Goal: Transaction & Acquisition: Purchase product/service

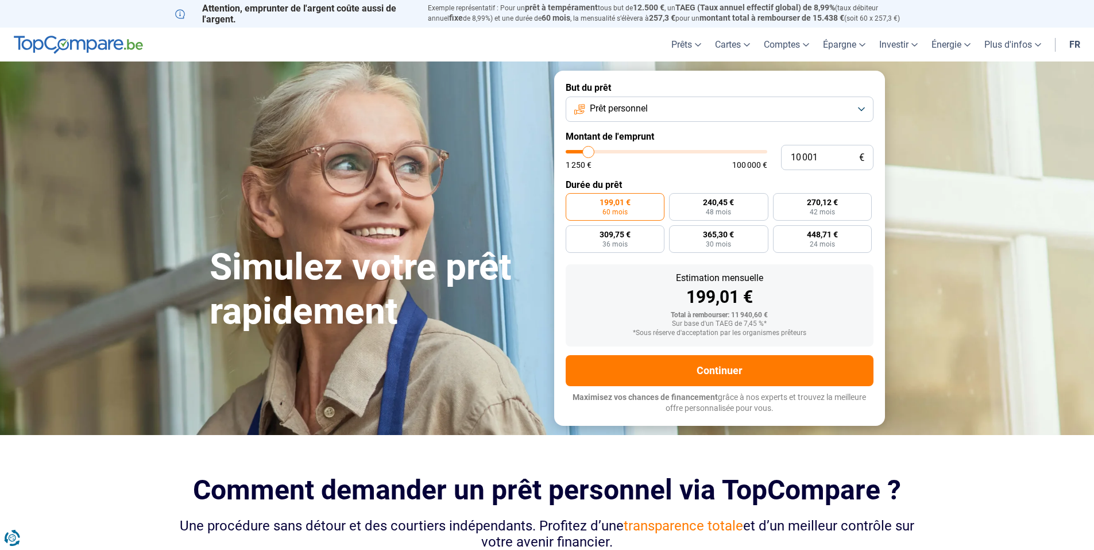
type input "11 500"
type input "11500"
type input "11 750"
type input "11750"
type input "12 000"
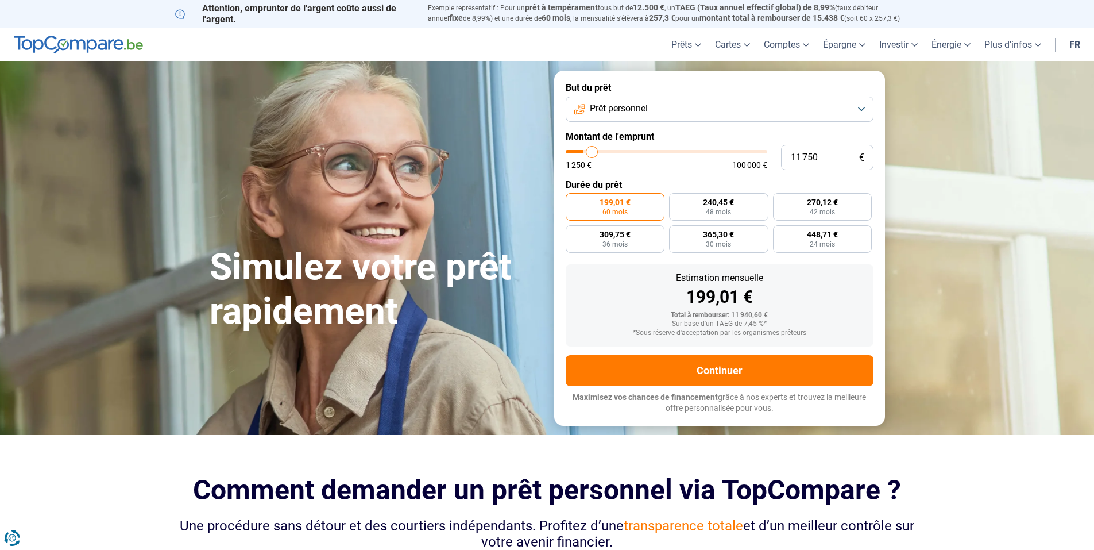
type input "12000"
type input "12 500"
type input "12500"
type input "12 750"
type input "12750"
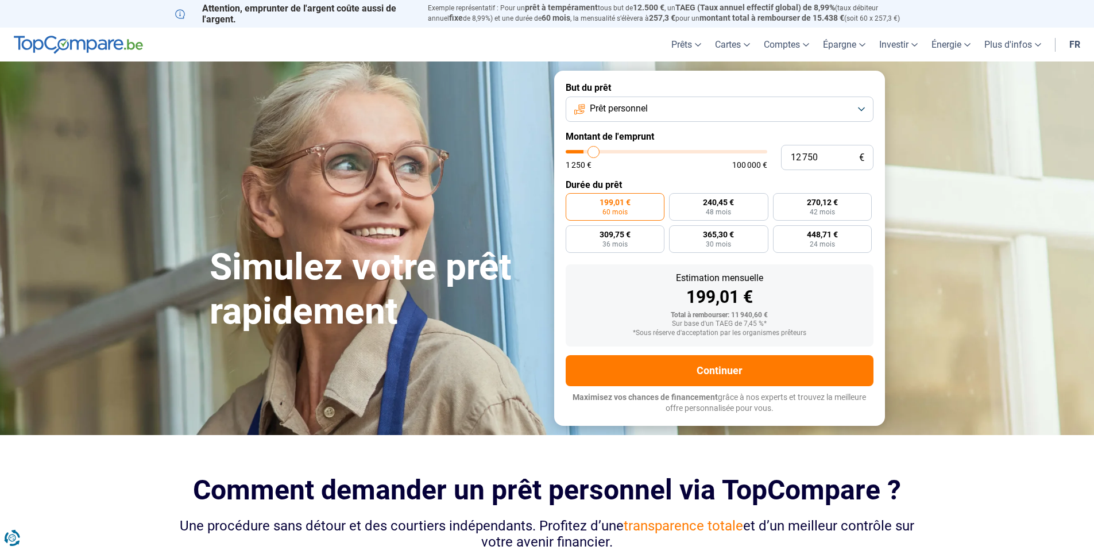
type input "13 000"
type input "13000"
type input "13 500"
type input "13500"
type input "14 000"
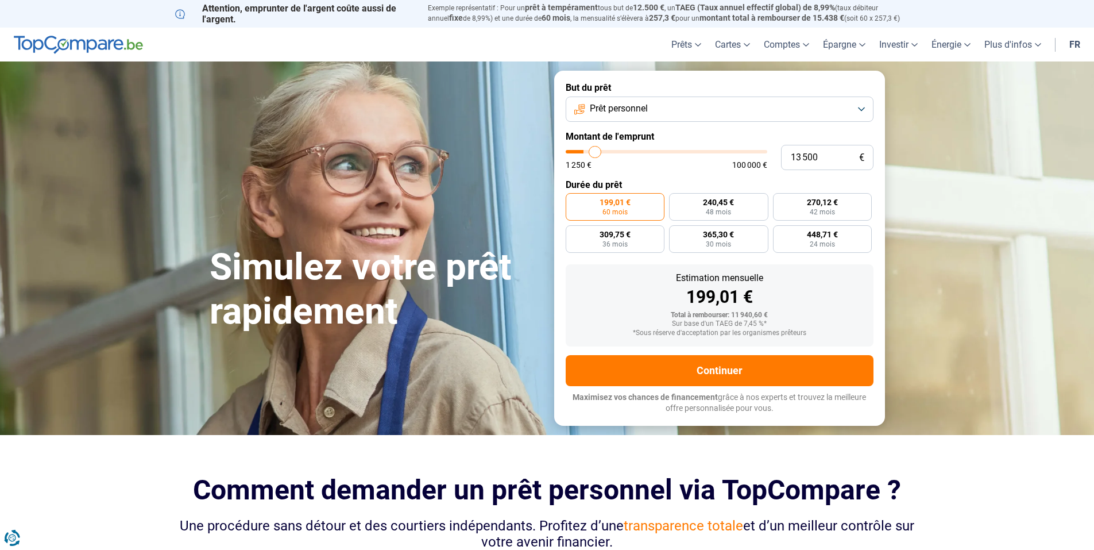
type input "14000"
type input "14 250"
type input "14250"
type input "14 500"
type input "14500"
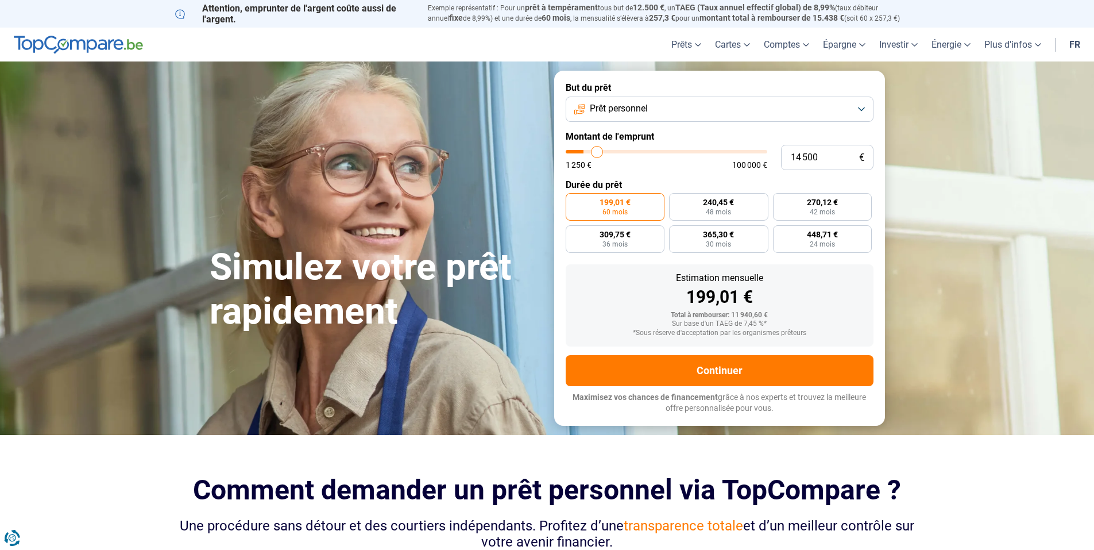
type input "14 750"
type input "14750"
type input "15 000"
type input "15000"
type input "15 500"
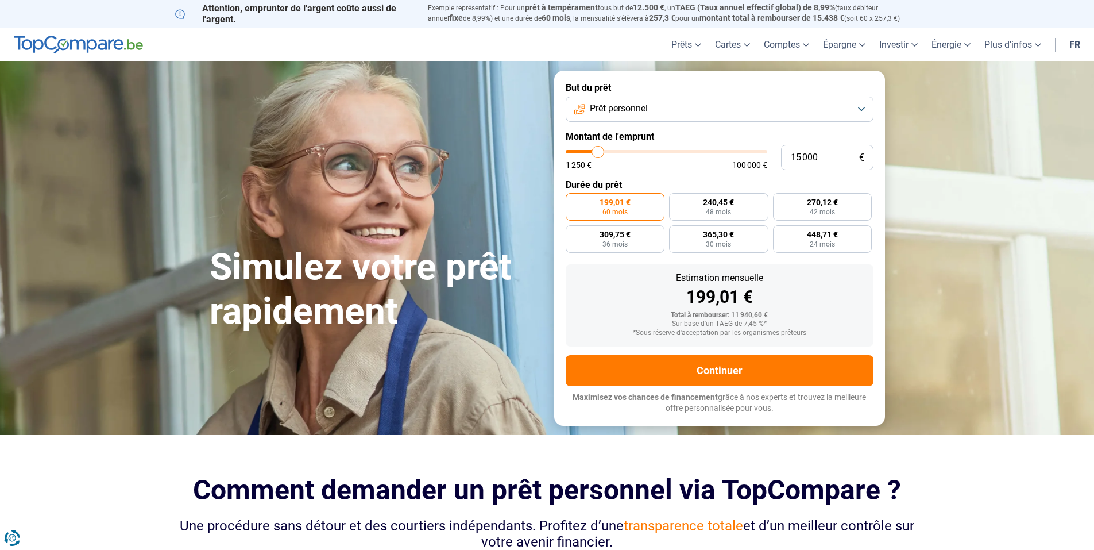
type input "15500"
type input "15 750"
type input "15750"
type input "16 000"
type input "16000"
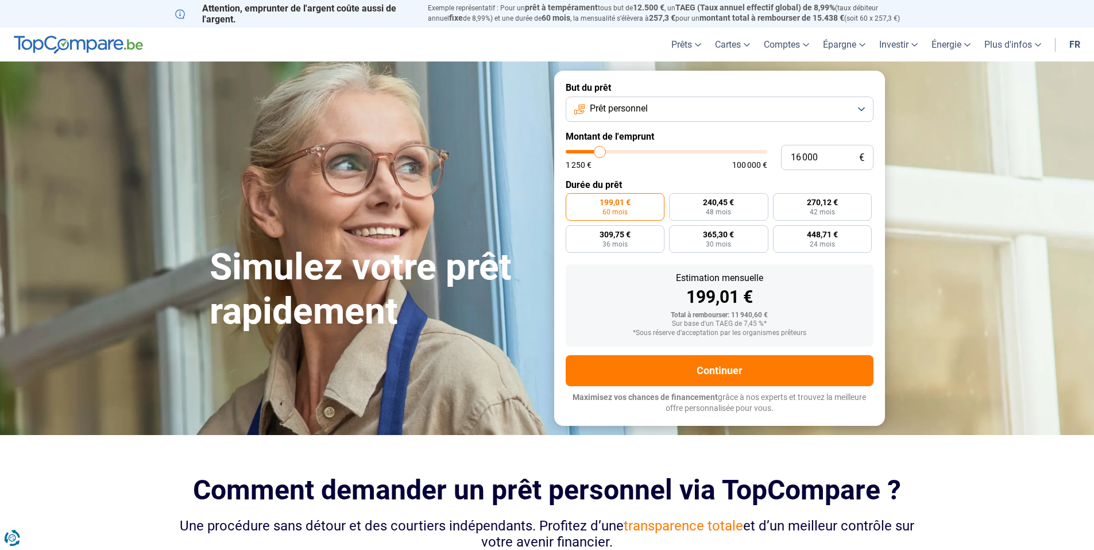
type input "16 250"
type input "16250"
type input "16 500"
type input "16500"
type input "17 000"
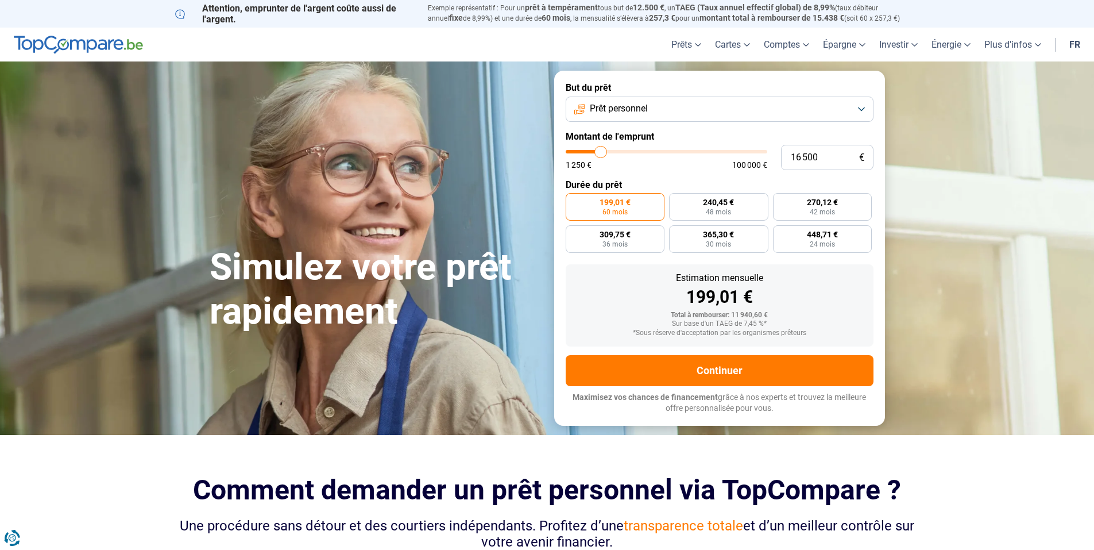
type input "17000"
type input "17 250"
type input "17250"
type input "17 500"
type input "17500"
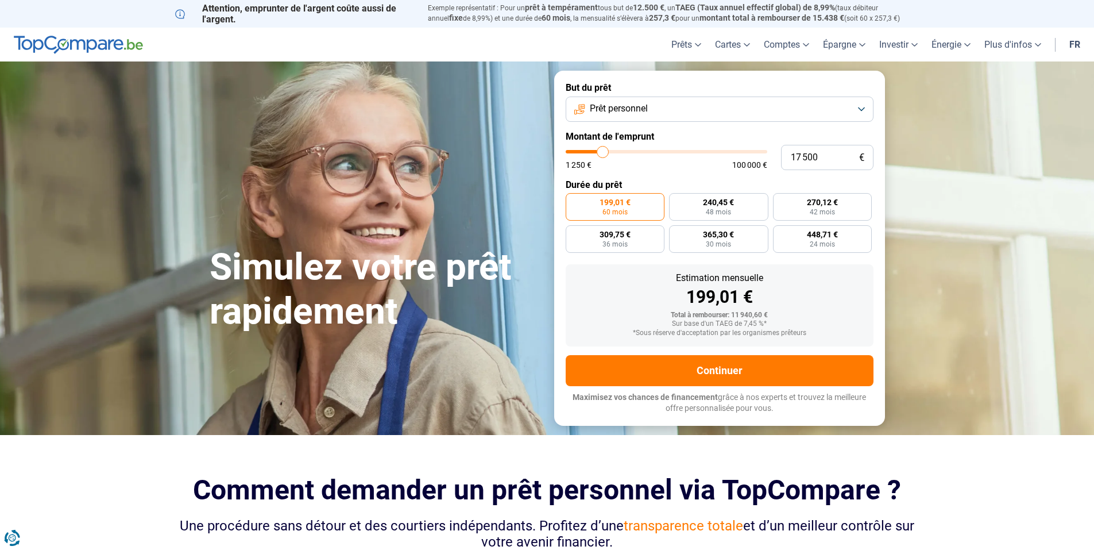
type input "18 000"
type input "18000"
type input "17 750"
type input "17750"
type input "17 500"
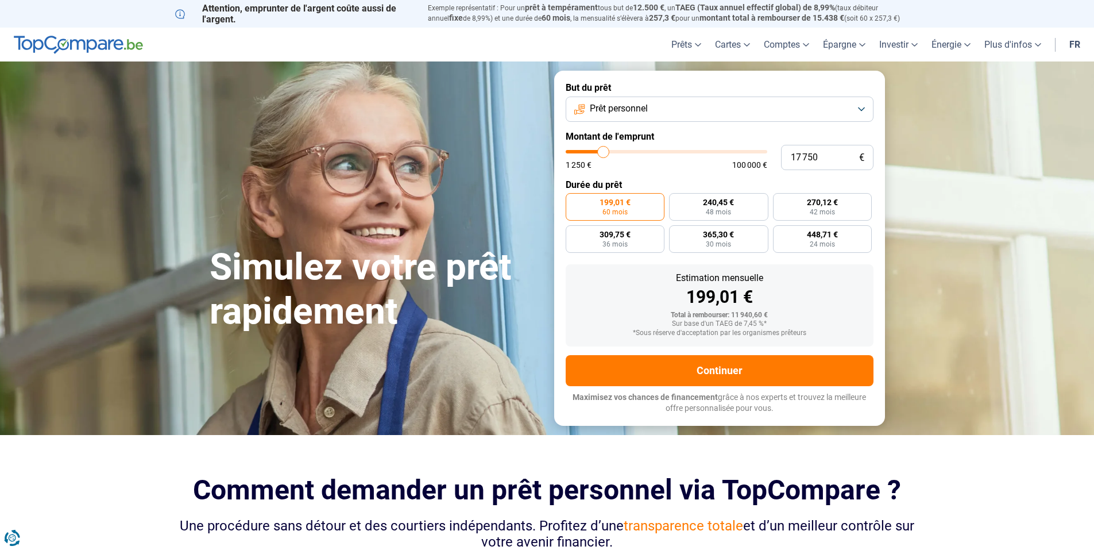
type input "17500"
type input "17 250"
type input "17250"
type input "17 000"
type input "17000"
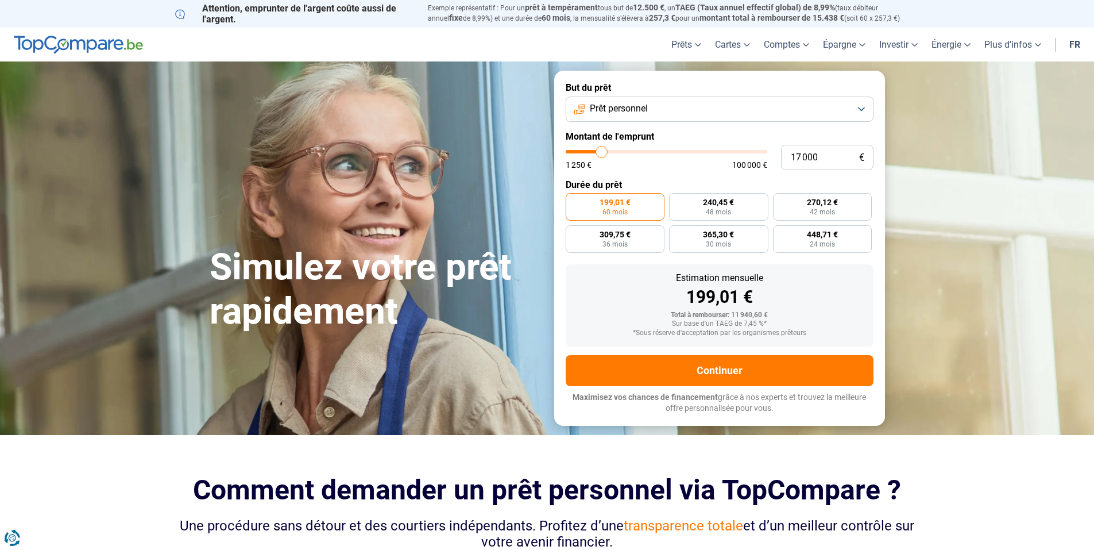
type input "16 500"
type input "16500"
type input "16 250"
type input "16250"
type input "16 000"
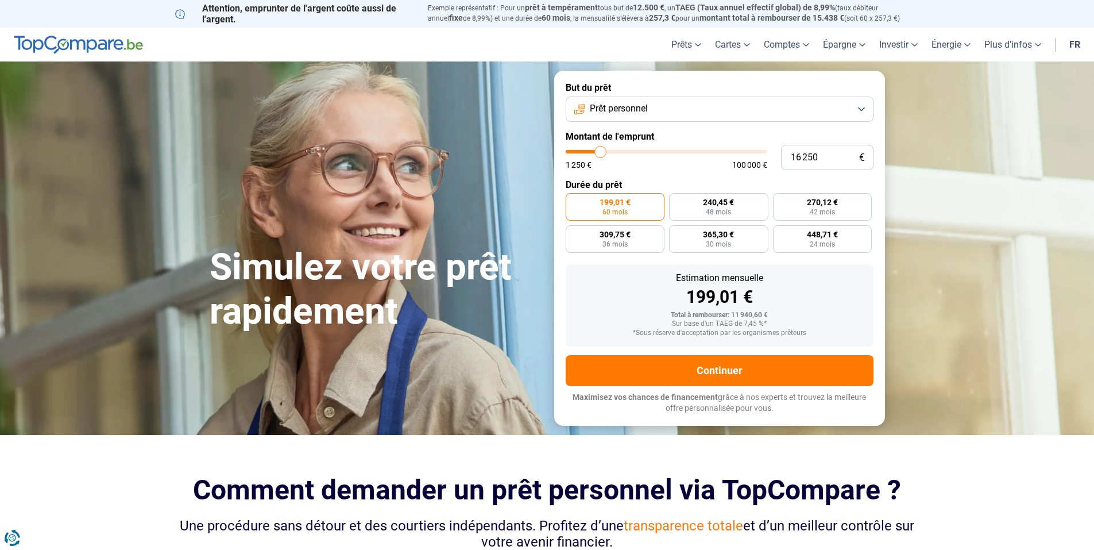
type input "16000"
type input "15 750"
type input "15750"
type input "15 500"
type input "15500"
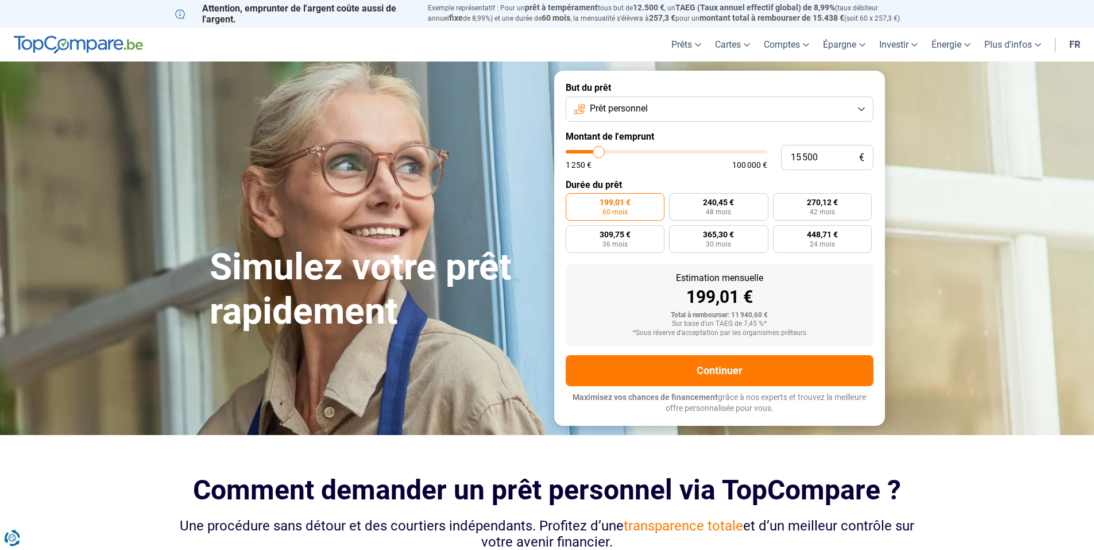
type input "15 000"
drag, startPoint x: 591, startPoint y: 154, endPoint x: 598, endPoint y: 157, distance: 8.0
type input "15000"
click at [598, 153] on input "range" at bounding box center [667, 151] width 202 height 3
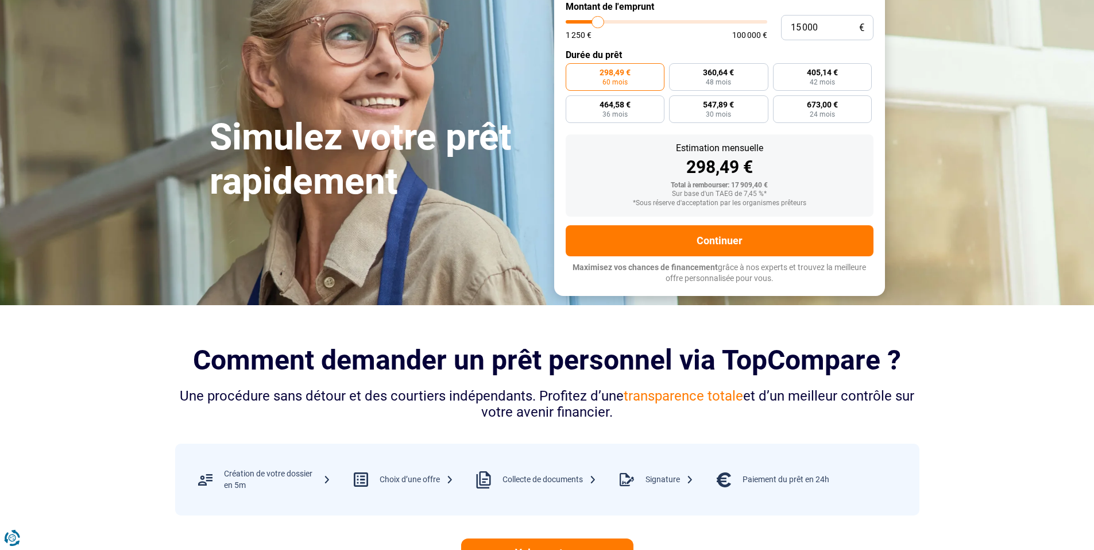
scroll to position [172, 0]
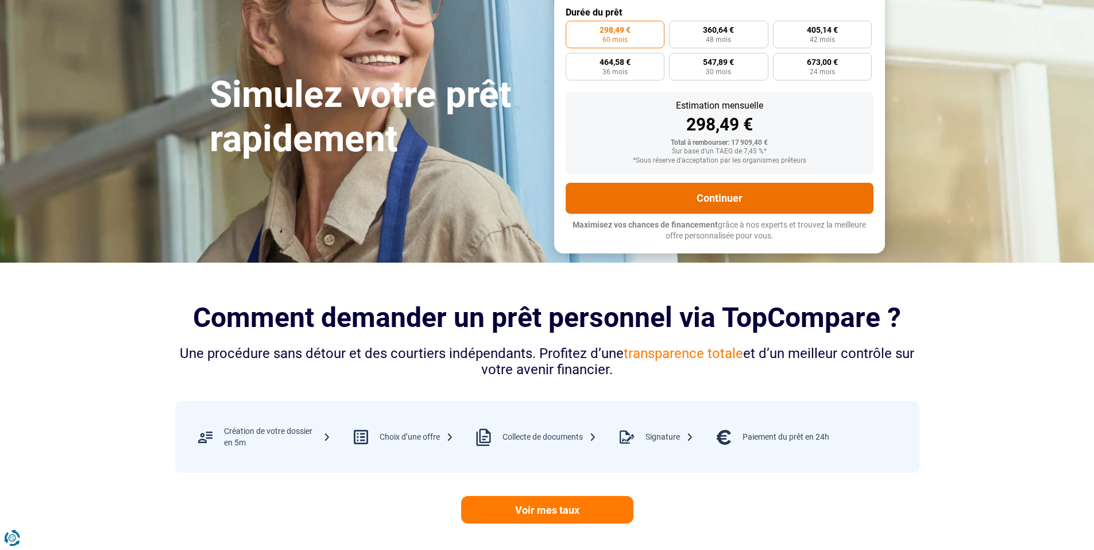
click at [731, 199] on button "Continuer" at bounding box center [720, 198] width 308 height 31
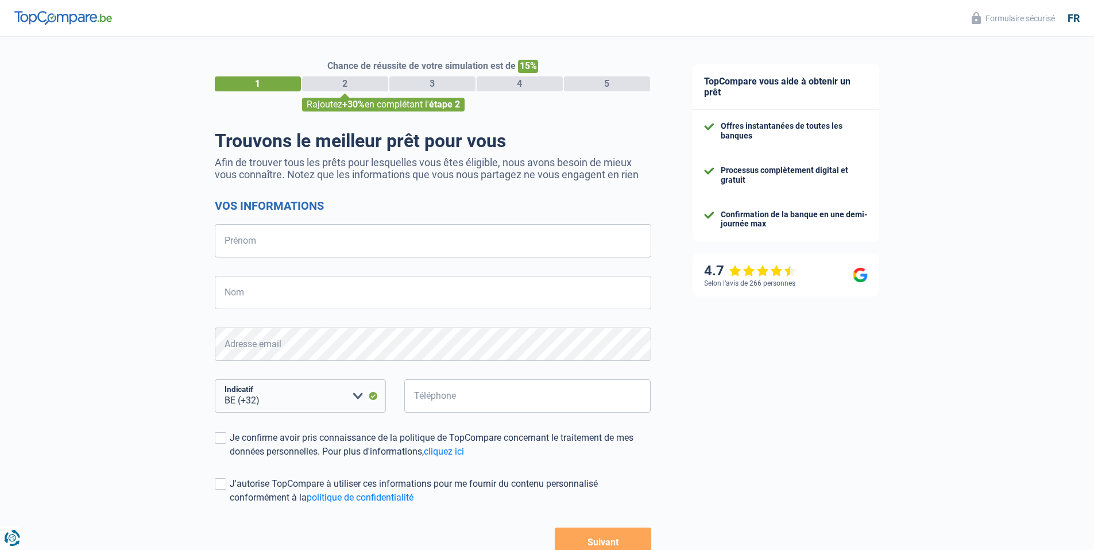
select select "32"
click at [346, 239] on input "Prénom" at bounding box center [433, 240] width 436 height 33
type input "[PERSON_NAME]"
type input "Trafalski"
type input "467051362"
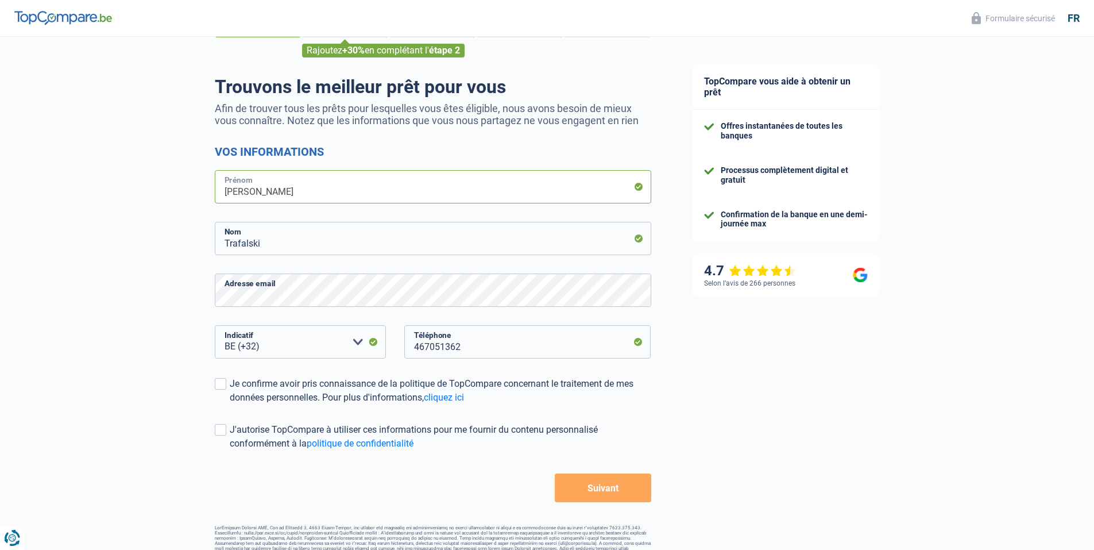
scroll to position [74, 0]
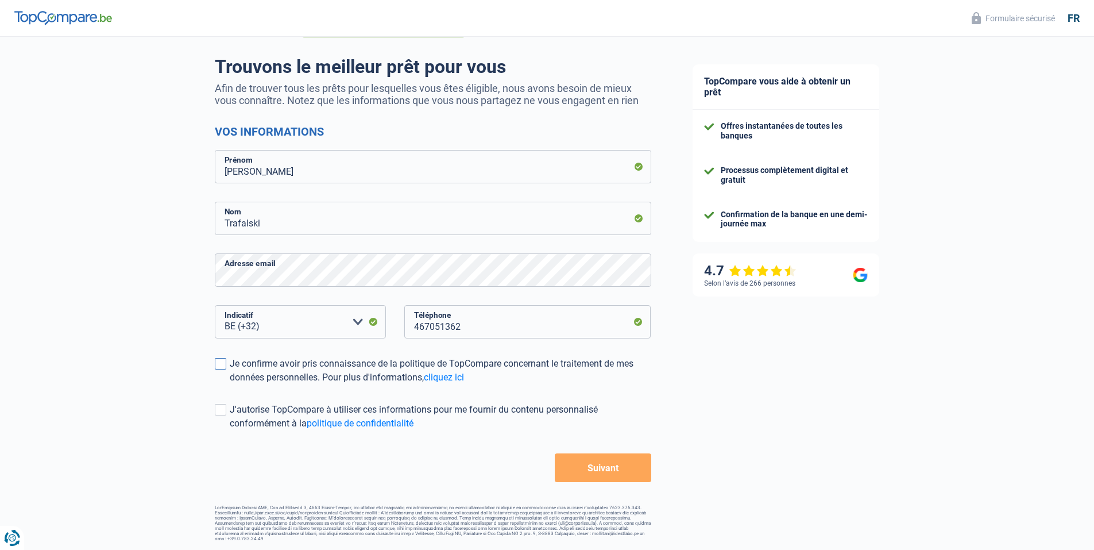
click at [220, 365] on span at bounding box center [220, 363] width 11 height 11
click at [230, 384] on input "Je confirme avoir pris connaissance de la politique de TopCompare concernant le…" at bounding box center [230, 384] width 0 height 0
click at [221, 413] on span at bounding box center [220, 409] width 11 height 11
click at [230, 430] on input "J'autorise TopCompare à utiliser ces informations pour me fournir du contenu pe…" at bounding box center [230, 430] width 0 height 0
click at [593, 465] on button "Suivant" at bounding box center [603, 467] width 96 height 29
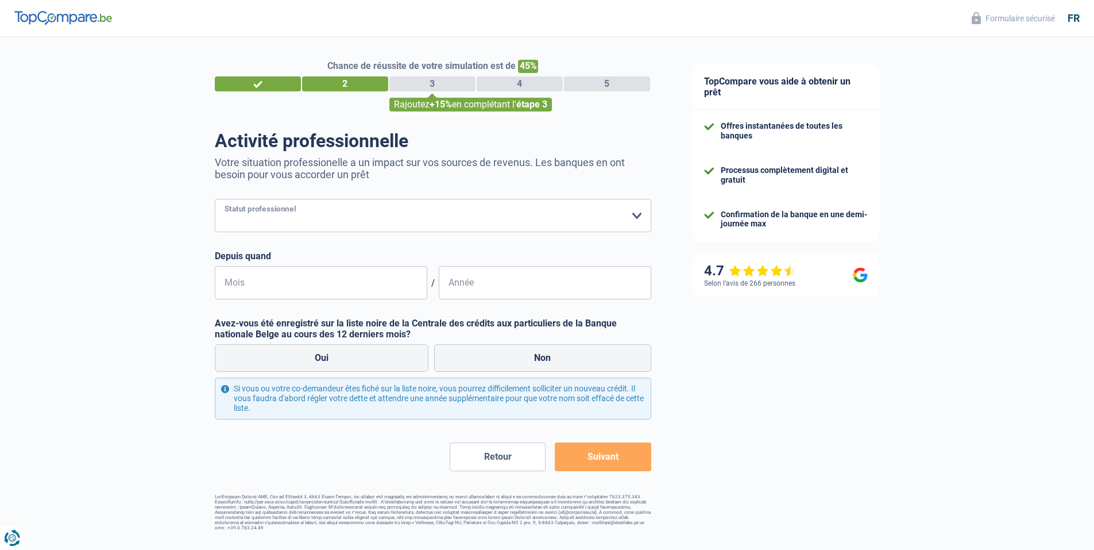
click at [336, 205] on select "Ouvrier Employé privé Employé public Invalide Indépendant Pensionné Chômeur Mut…" at bounding box center [433, 215] width 436 height 33
select select "retired"
click at [215, 200] on select "Ouvrier Employé privé Employé public Invalide Indépendant Pensionné Chômeur Mut…" at bounding box center [433, 215] width 436 height 33
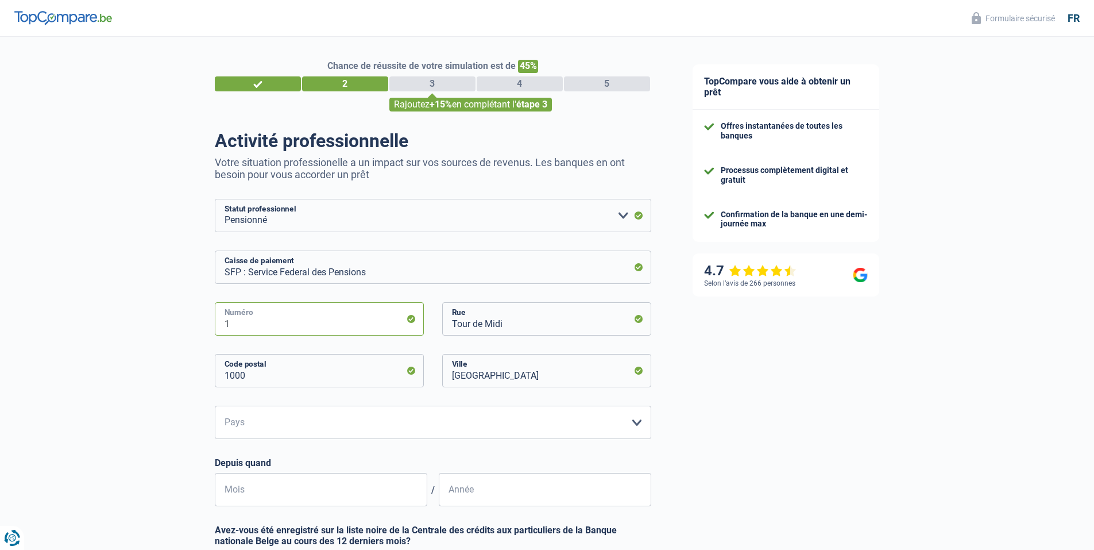
click at [324, 324] on input "1" at bounding box center [319, 318] width 209 height 33
click at [310, 417] on select "Belgique Luxembourg Veuillez sélectionner une option" at bounding box center [433, 421] width 436 height 33
select select "BE"
click at [215, 407] on select "Belgique Luxembourg Veuillez sélectionner une option" at bounding box center [433, 421] width 436 height 33
click at [281, 326] on input "1" at bounding box center [319, 318] width 209 height 33
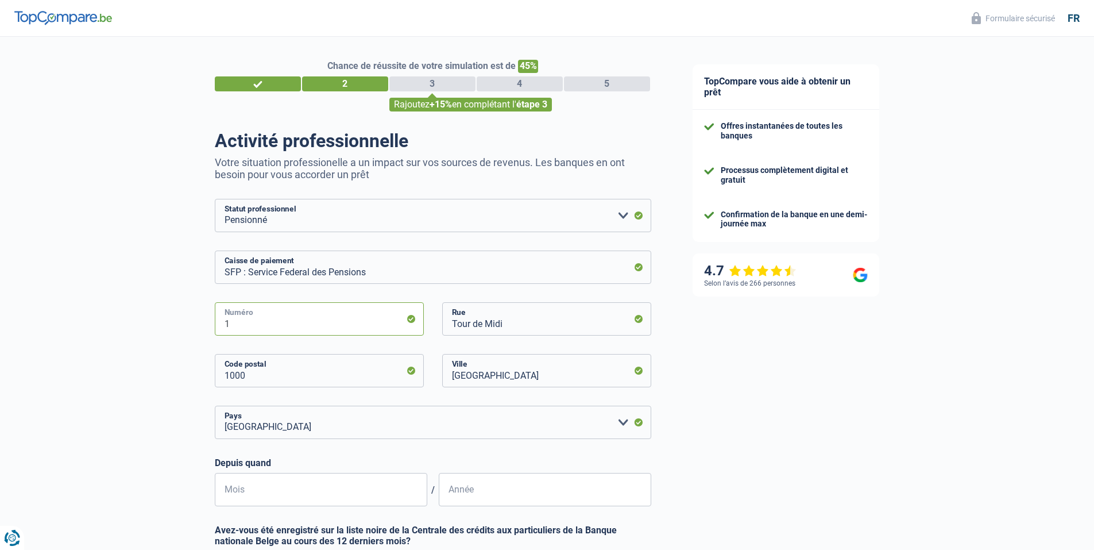
type input "15"
drag, startPoint x: 239, startPoint y: 323, endPoint x: 215, endPoint y: 324, distance: 24.7
click at [215, 324] on input "15" at bounding box center [319, 318] width 209 height 33
type input "1"
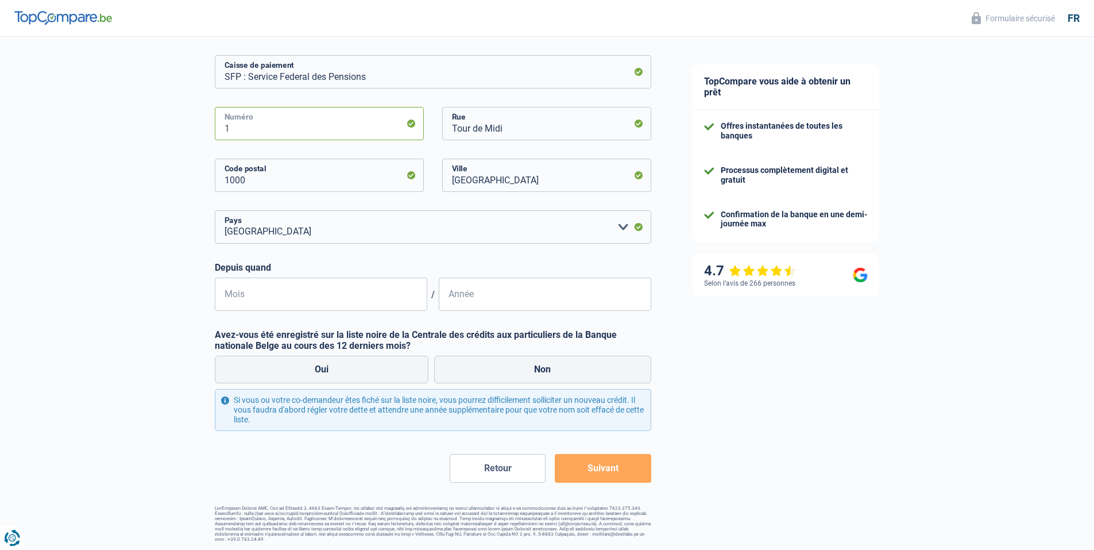
scroll to position [196, 0]
click at [307, 298] on input "Mois" at bounding box center [321, 293] width 212 height 33
type input "8"
click at [508, 296] on input "Année" at bounding box center [545, 293] width 212 height 33
type input "2024"
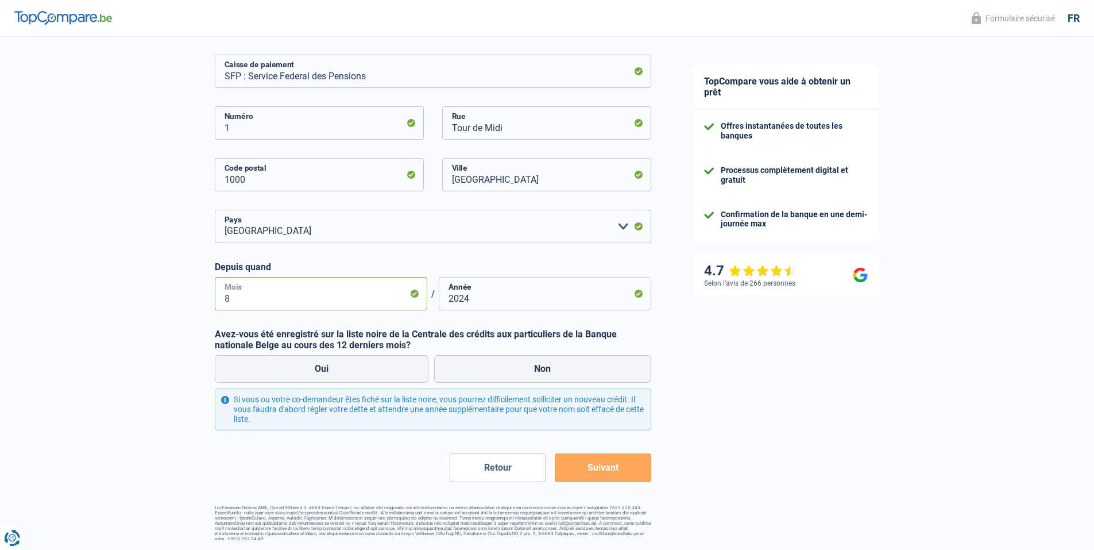
drag, startPoint x: 253, startPoint y: 299, endPoint x: 213, endPoint y: 299, distance: 39.6
click at [213, 299] on div "Chance de réussite de votre simulation est de 45% 1 2 3 4 5 Rajoutez +15% en co…" at bounding box center [336, 190] width 672 height 709
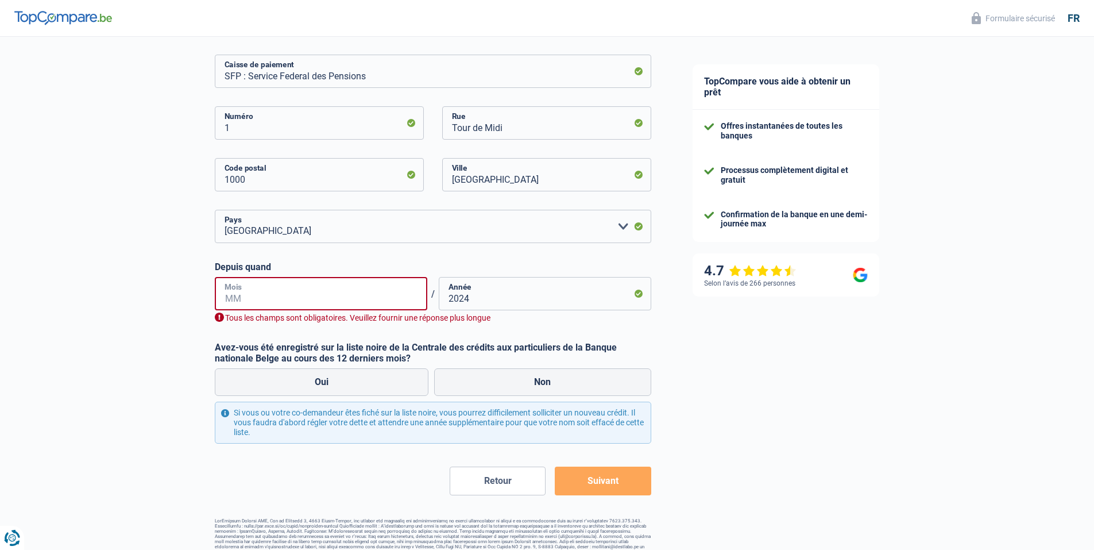
type input "8"
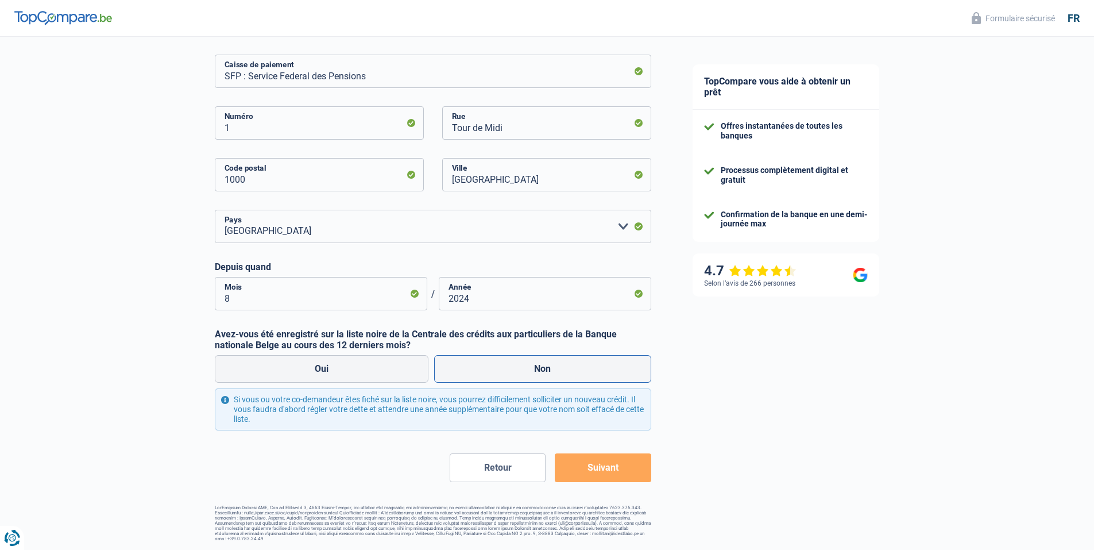
click at [531, 368] on label "Non" at bounding box center [542, 369] width 217 height 28
click at [531, 368] on input "Non" at bounding box center [542, 369] width 217 height 28
radio input "true"
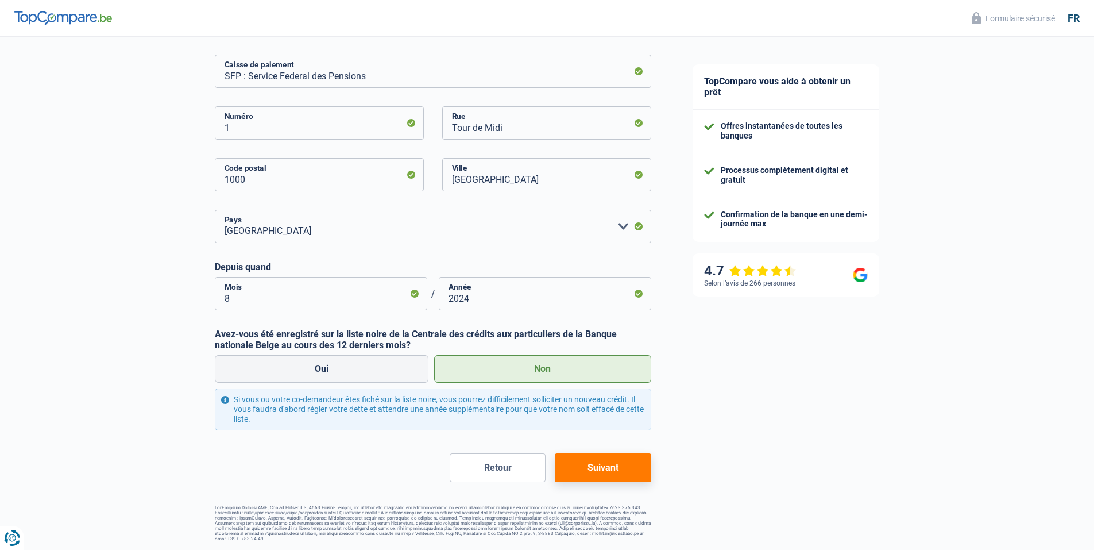
click at [604, 473] on button "Suivant" at bounding box center [603, 467] width 96 height 29
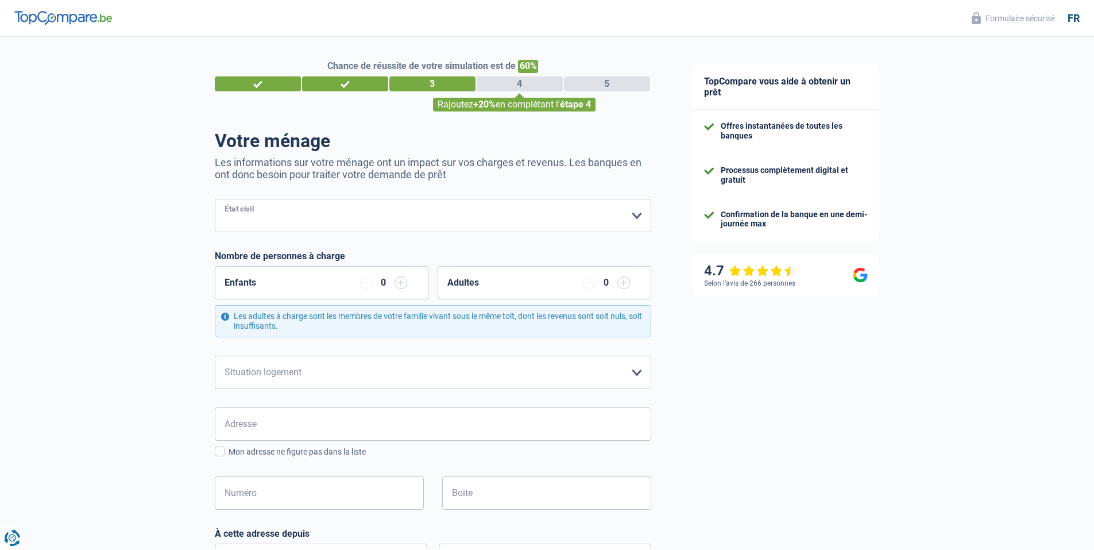
click at [293, 217] on select "[PERSON_NAME](e) Cohabitant(e) légal(e) Divorcé(e) Veuf(ve) Séparé (de fait) Ve…" at bounding box center [433, 215] width 436 height 33
select select "married"
click at [215, 200] on select "[PERSON_NAME](e) Cohabitant(e) légal(e) Divorcé(e) Veuf(ve) Séparé (de fait) Ve…" at bounding box center [433, 215] width 436 height 33
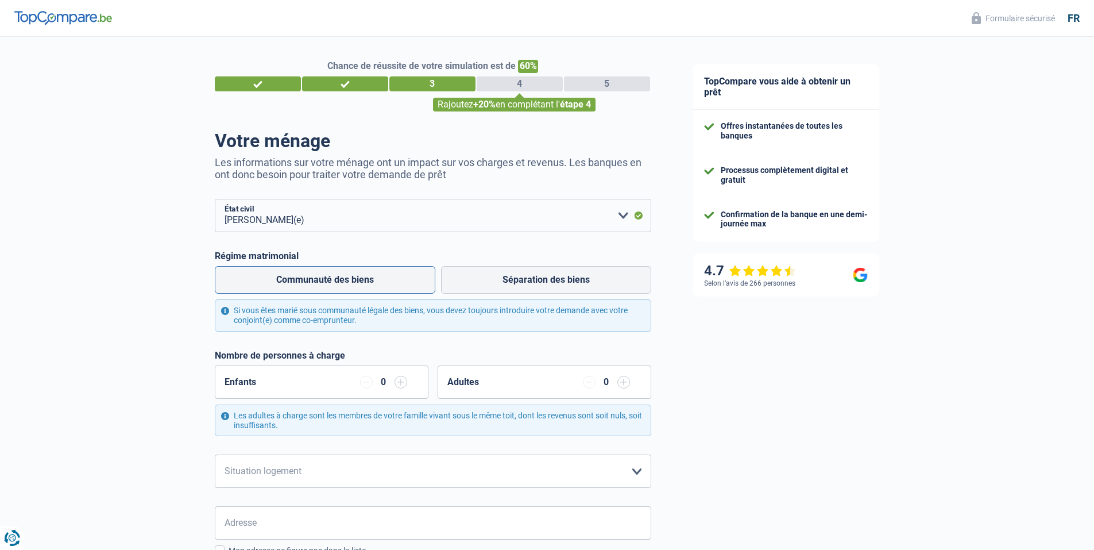
click at [271, 280] on label "Communauté des biens" at bounding box center [325, 280] width 221 height 28
click at [271, 280] on input "Communauté des biens" at bounding box center [325, 280] width 221 height 28
radio input "true"
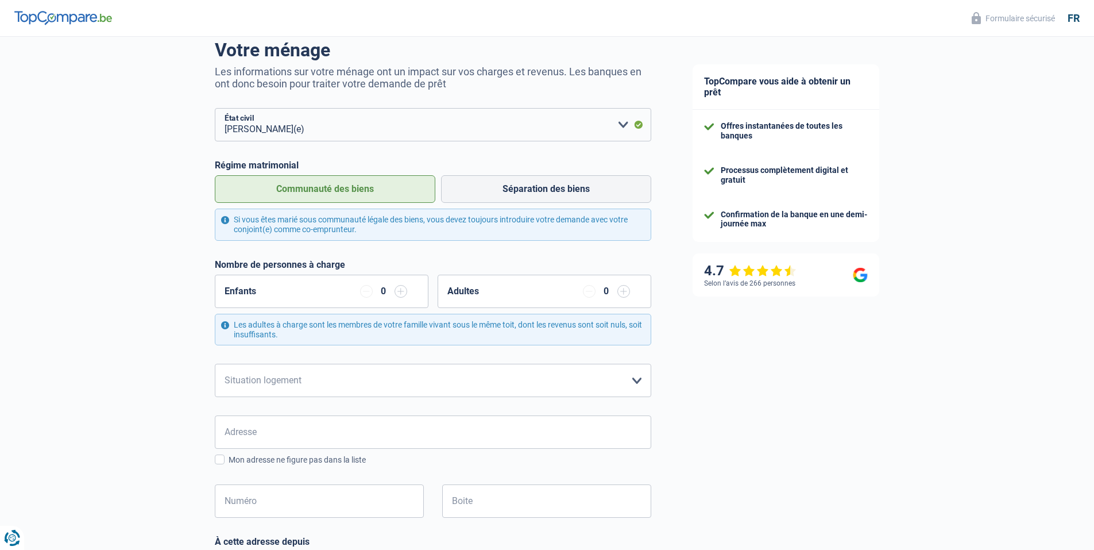
scroll to position [115, 0]
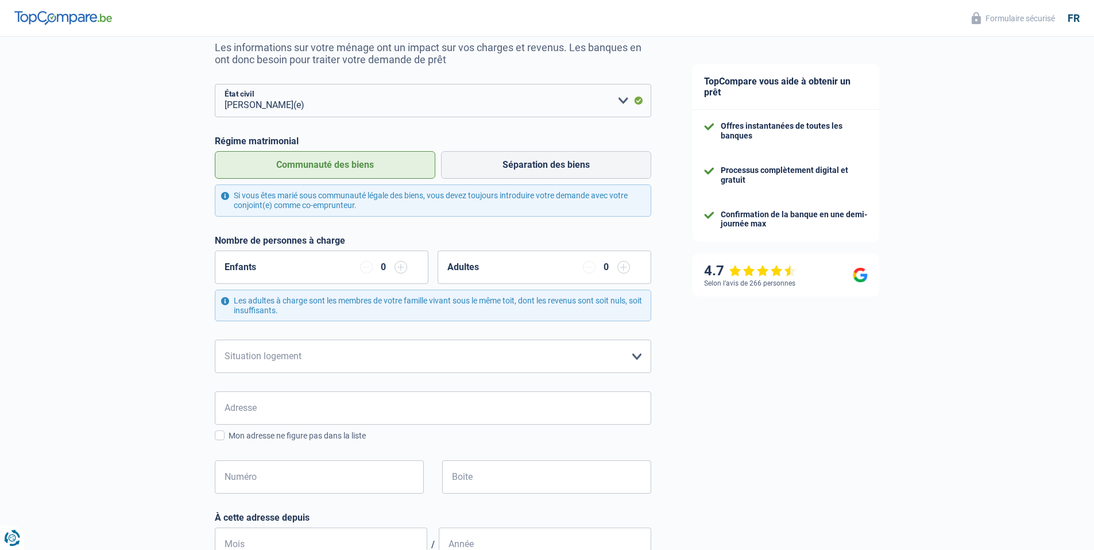
click at [400, 269] on input "button" at bounding box center [401, 267] width 13 height 13
click at [625, 269] on input "button" at bounding box center [623, 267] width 13 height 13
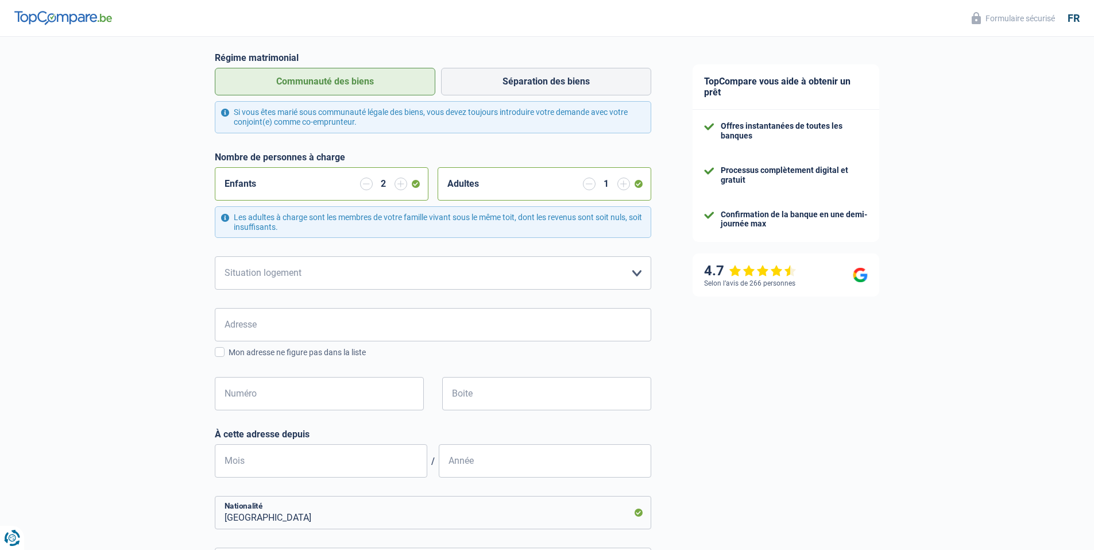
scroll to position [230, 0]
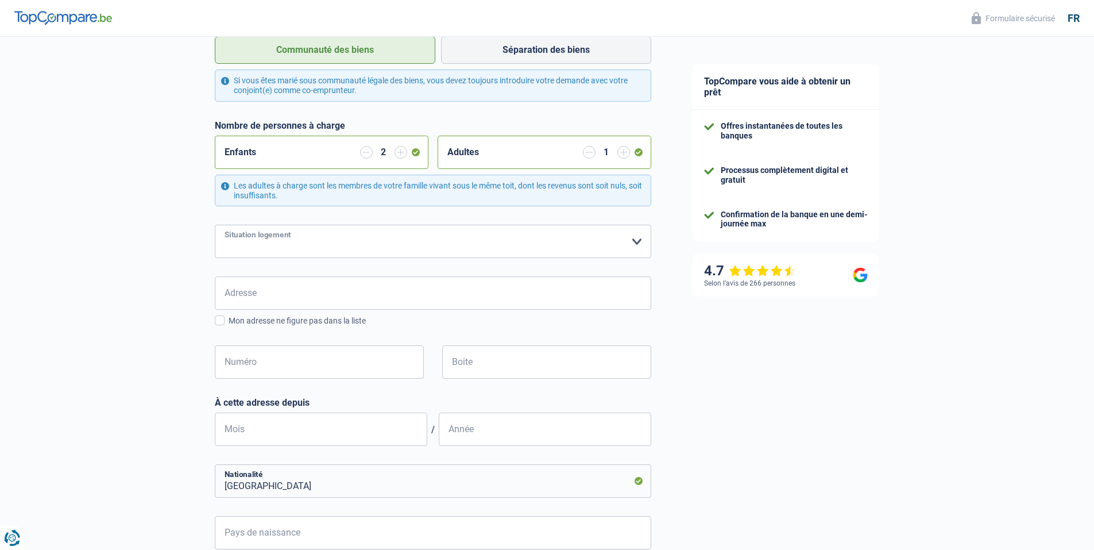
click at [284, 242] on select "Locataire Propriétaire avec prêt hypothécaire Propriétaire sans prêt hypothécai…" at bounding box center [433, 241] width 436 height 33
select select "ownerWithMortgage"
click at [215, 226] on select "Locataire Propriétaire avec prêt hypothécaire Propriétaire sans prêt hypothécai…" at bounding box center [433, 241] width 436 height 33
click at [284, 293] on input "Adresse" at bounding box center [433, 292] width 436 height 33
type input "[STREET_ADDRESS]"
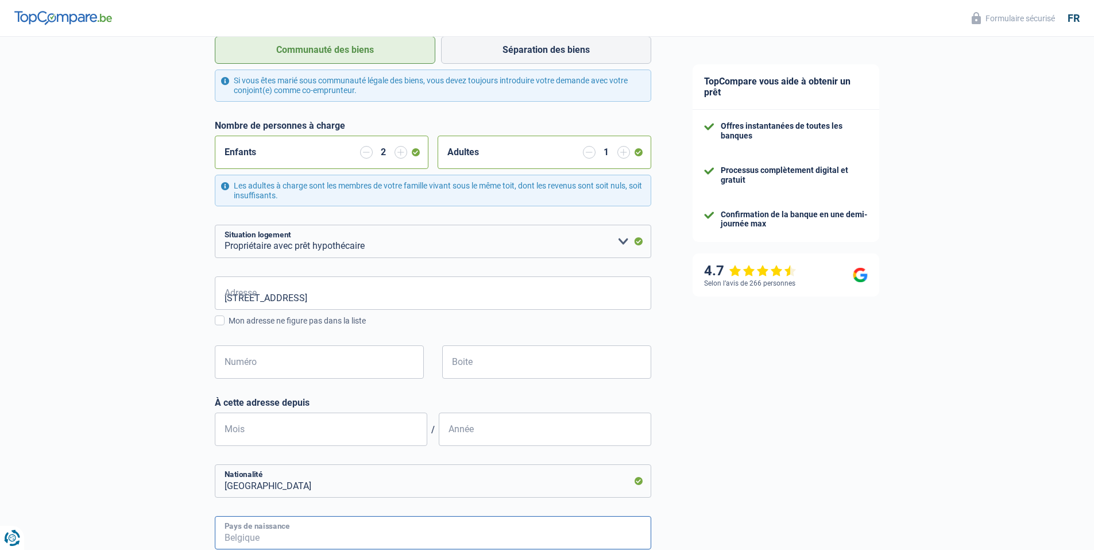
type input "[GEOGRAPHIC_DATA]"
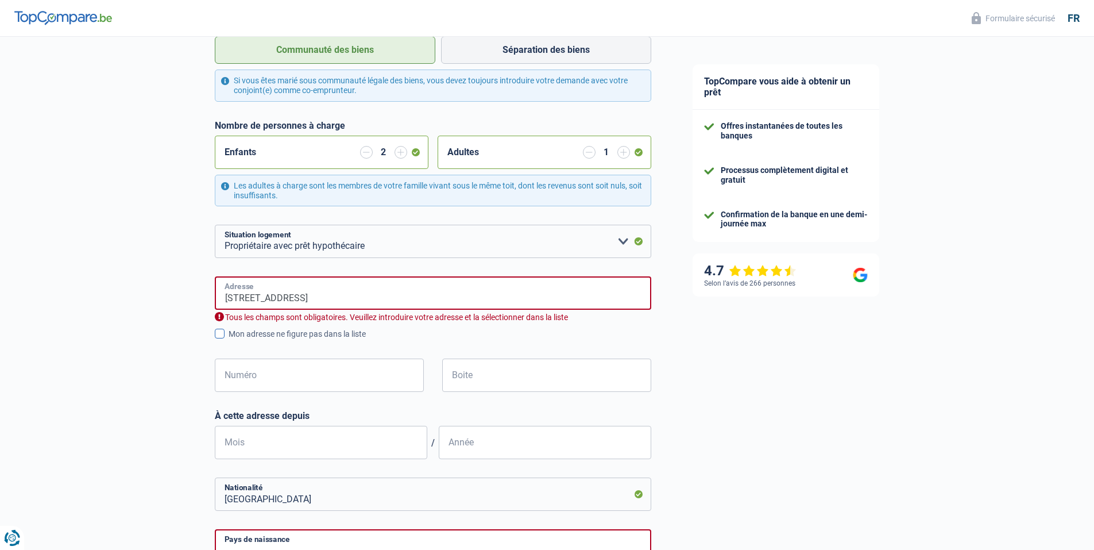
type input "[GEOGRAPHIC_DATA]"
click at [400, 289] on input "[STREET_ADDRESS]" at bounding box center [433, 292] width 436 height 33
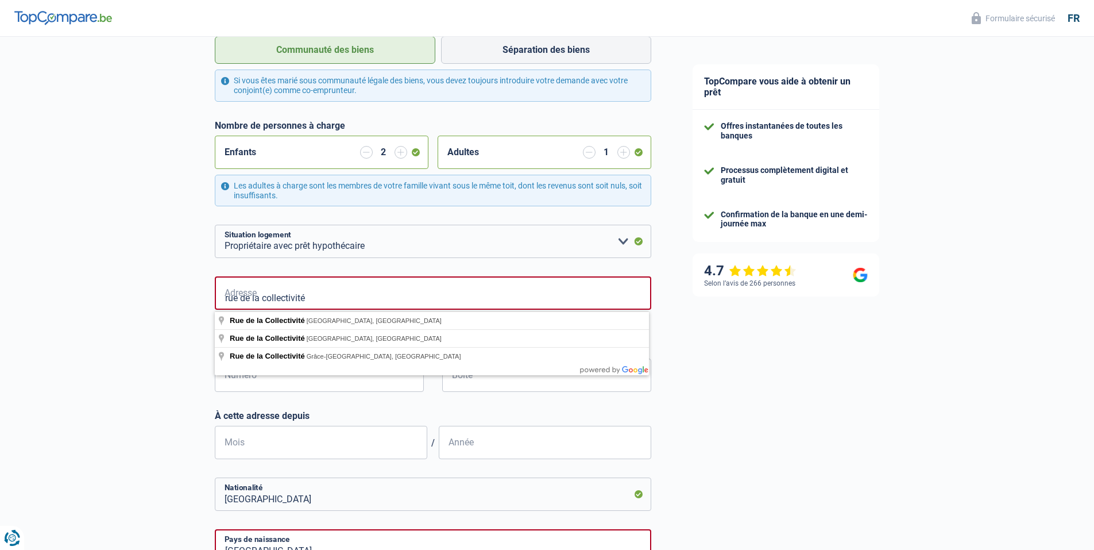
type input "rue de la collectivité"
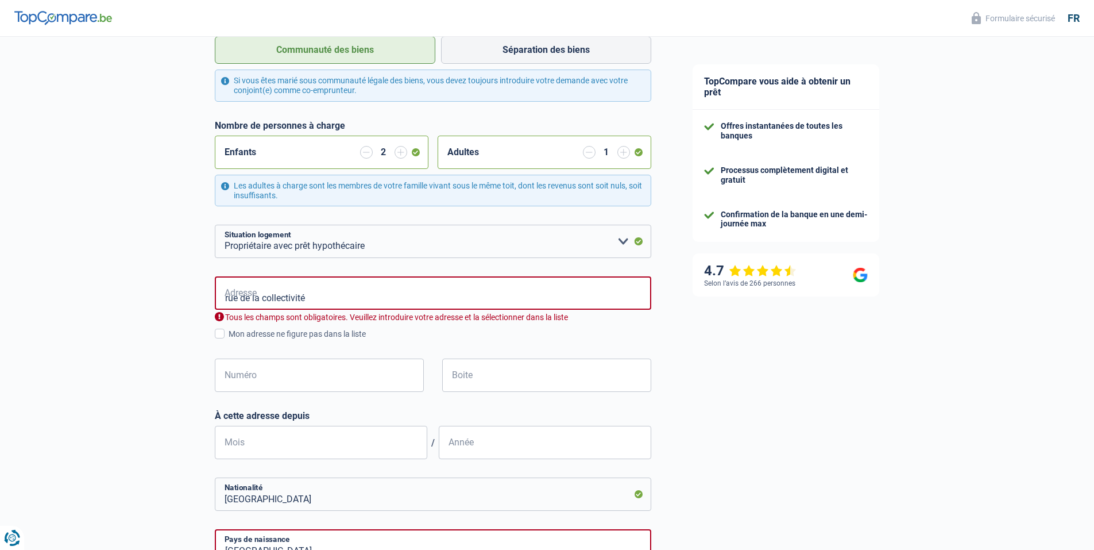
click at [113, 295] on div "Chance de réussite de votre simulation est de 60% 1 2 3 4 5 Rajoutez +20% en co…" at bounding box center [336, 298] width 672 height 992
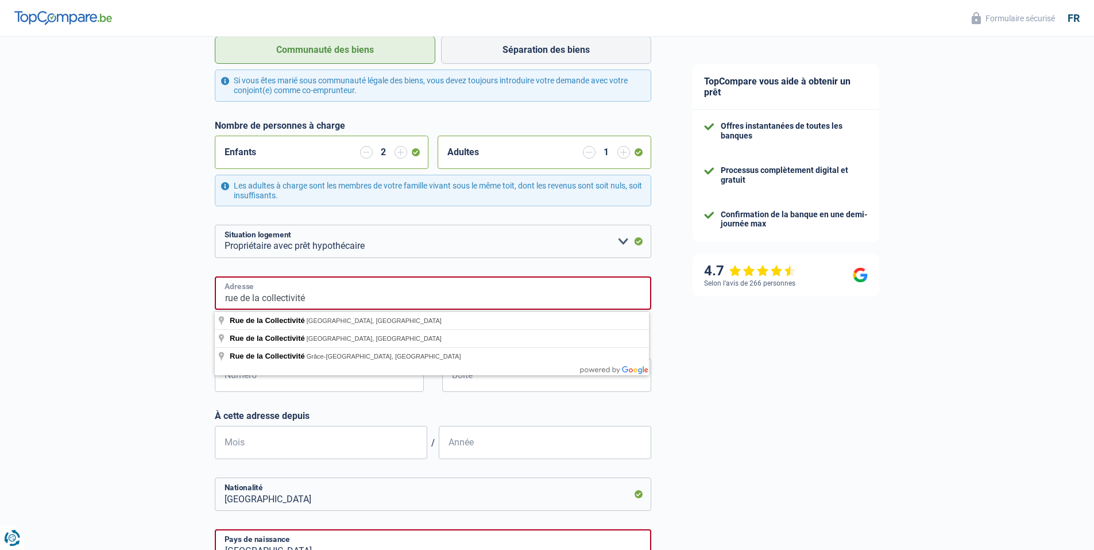
drag, startPoint x: 316, startPoint y: 299, endPoint x: 182, endPoint y: 298, distance: 133.8
click at [183, 299] on div "Chance de réussite de votre simulation est de 60% 1 2 3 4 5 Rajoutez +20% en co…" at bounding box center [336, 298] width 672 height 992
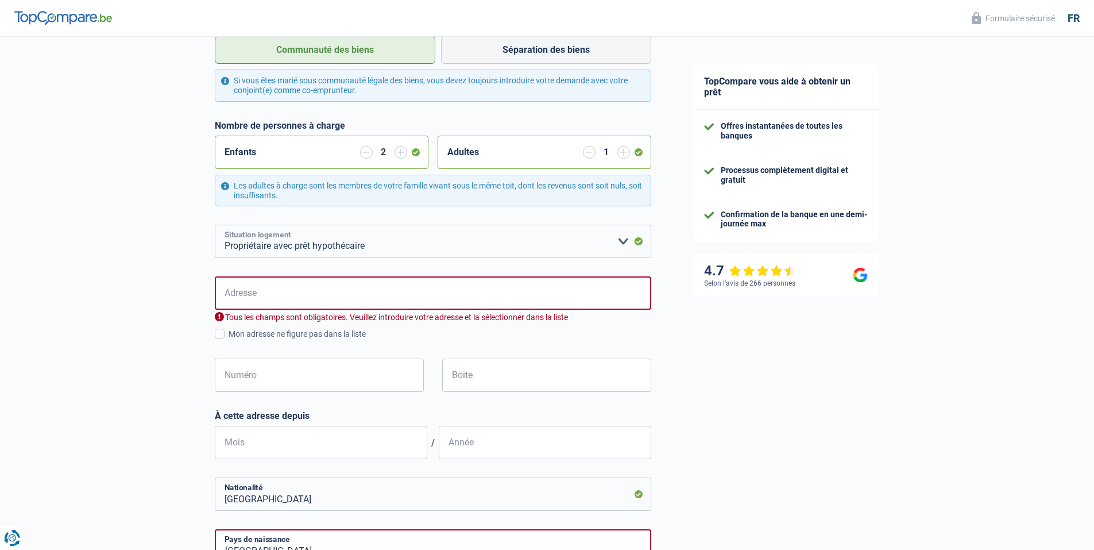
click at [428, 245] on select "Locataire Propriétaire avec prêt hypothécaire Propriétaire sans prêt hypothécai…" at bounding box center [433, 241] width 436 height 33
click at [215, 226] on select "Locataire Propriétaire avec prêt hypothécaire Propriétaire sans prêt hypothécai…" at bounding box center [433, 241] width 436 height 33
click at [316, 284] on input "Adresse" at bounding box center [433, 292] width 436 height 33
click at [69, 336] on div "Chance de réussite de votre simulation est de 60% 1 2 3 4 5 Rajoutez +20% en co…" at bounding box center [336, 298] width 672 height 992
click at [295, 300] on input "[GEOGRAPHIC_DATA]" at bounding box center [433, 292] width 436 height 33
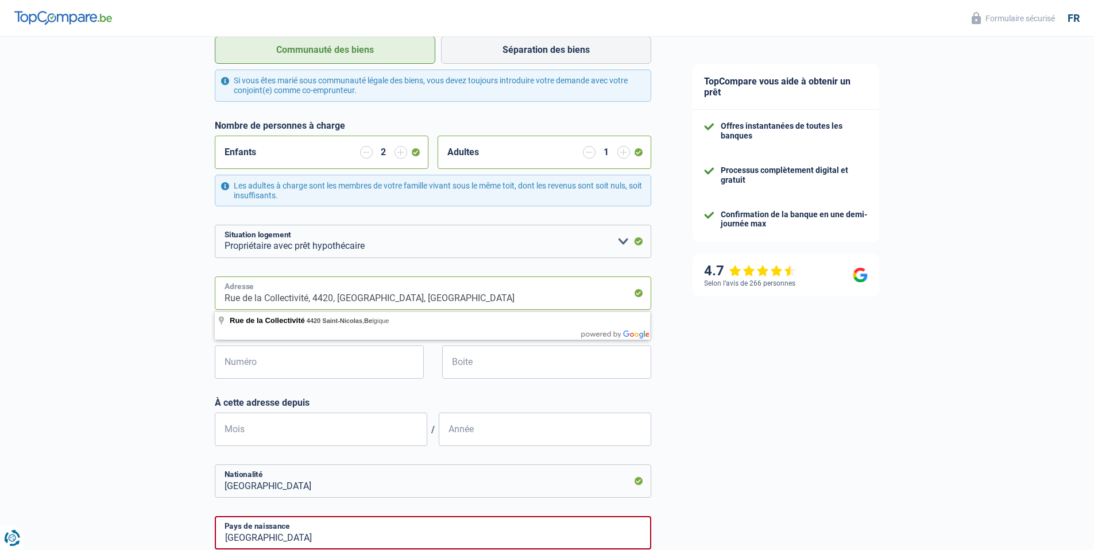
drag, startPoint x: 420, startPoint y: 300, endPoint x: 210, endPoint y: 298, distance: 209.6
click at [210, 298] on div "Chance de réussite de votre simulation est de 60% 1 2 3 4 5 Rajoutez +20% en co…" at bounding box center [336, 291] width 672 height 979
click at [432, 298] on input "Rue de la Collectivité, 4420, [GEOGRAPHIC_DATA], [GEOGRAPHIC_DATA]" at bounding box center [433, 292] width 436 height 33
drag, startPoint x: 415, startPoint y: 301, endPoint x: 307, endPoint y: 301, distance: 108.0
click at [307, 301] on input "Rue de la Collectivité, 4420, [GEOGRAPHIC_DATA], [GEOGRAPHIC_DATA]" at bounding box center [433, 292] width 436 height 33
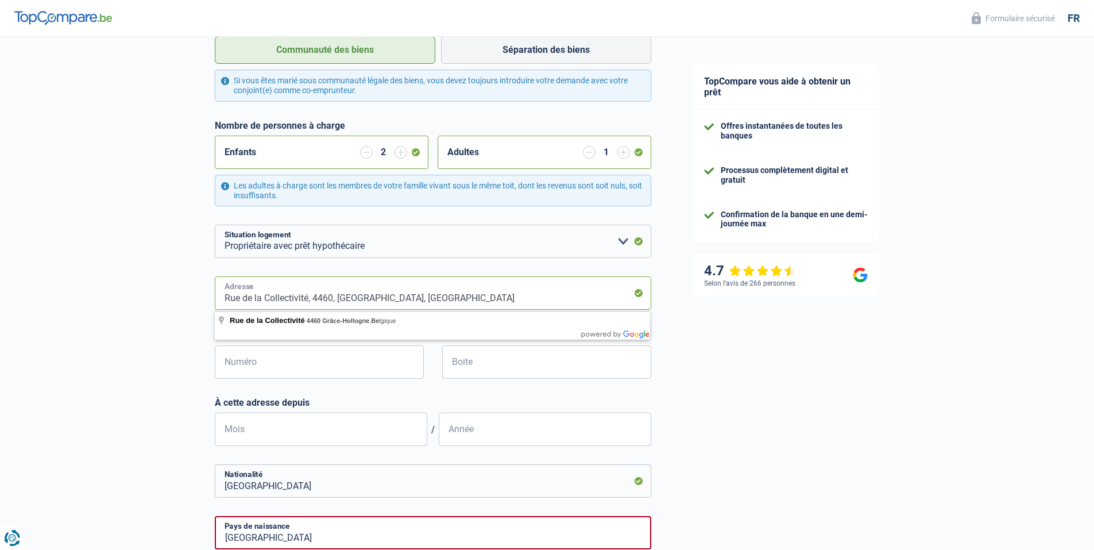
drag, startPoint x: 457, startPoint y: 300, endPoint x: 314, endPoint y: 300, distance: 143.0
click at [314, 300] on input "Rue de la Collectivité, 4460, [GEOGRAPHIC_DATA], [GEOGRAPHIC_DATA]" at bounding box center [433, 292] width 436 height 33
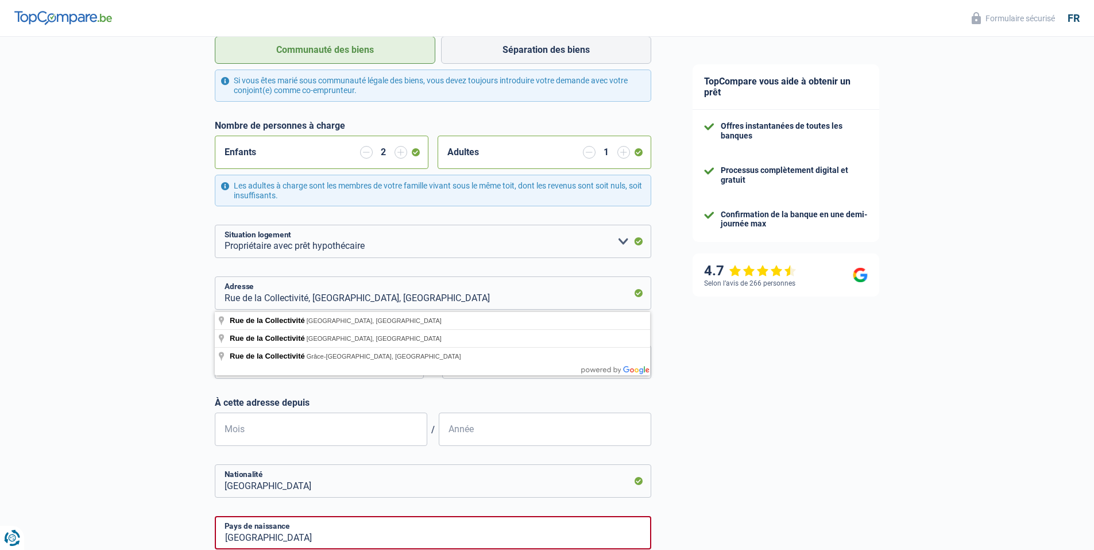
type input "[STREET_ADDRESS]"
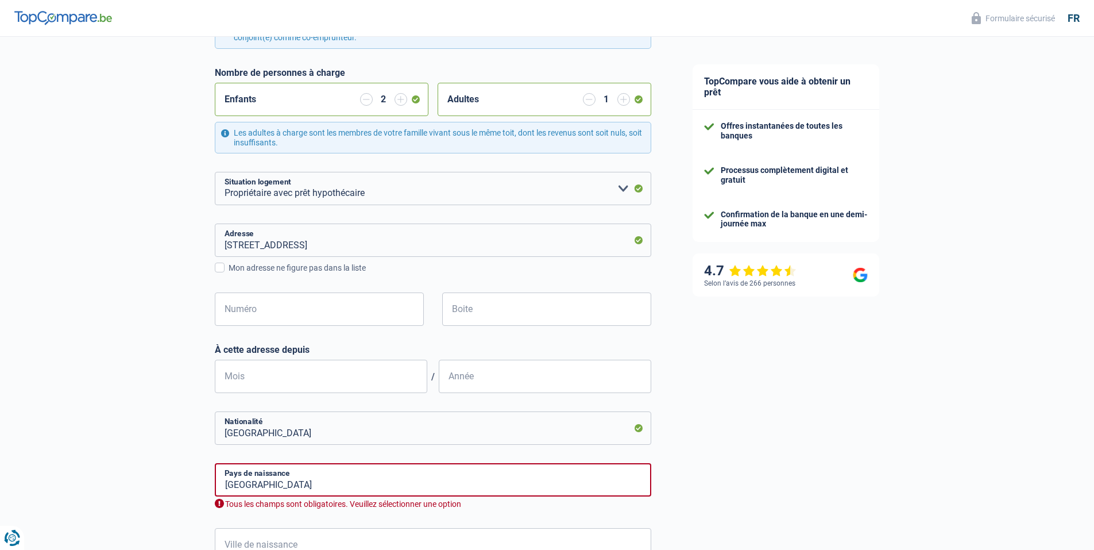
scroll to position [287, 0]
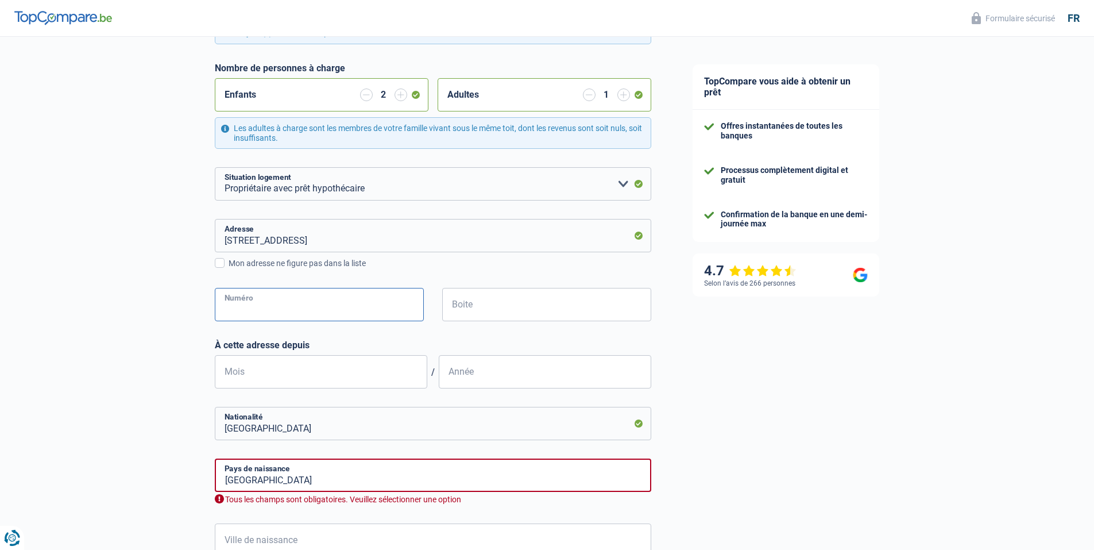
click at [260, 300] on input "Numéro" at bounding box center [319, 304] width 209 height 33
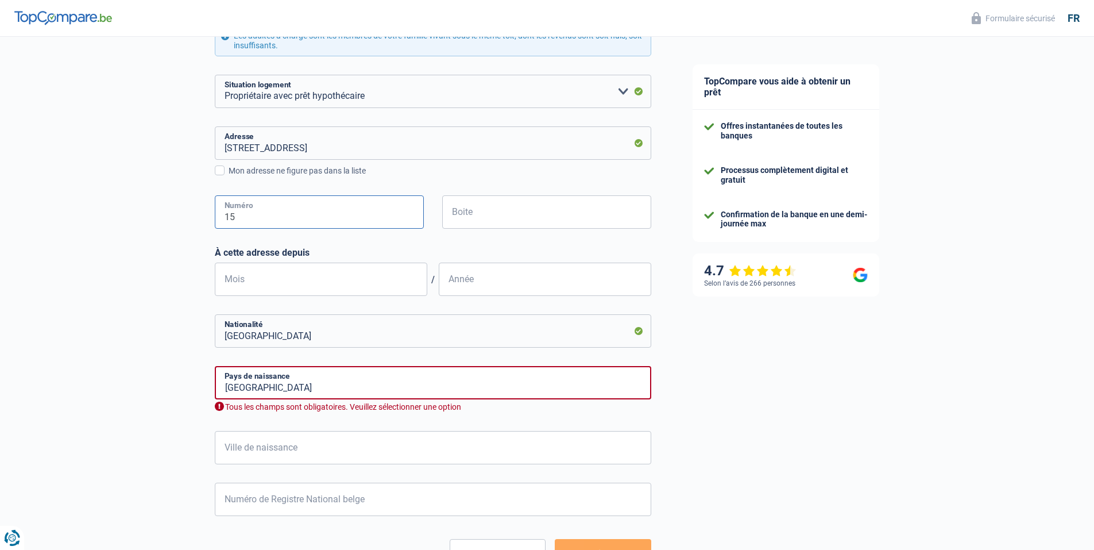
scroll to position [402, 0]
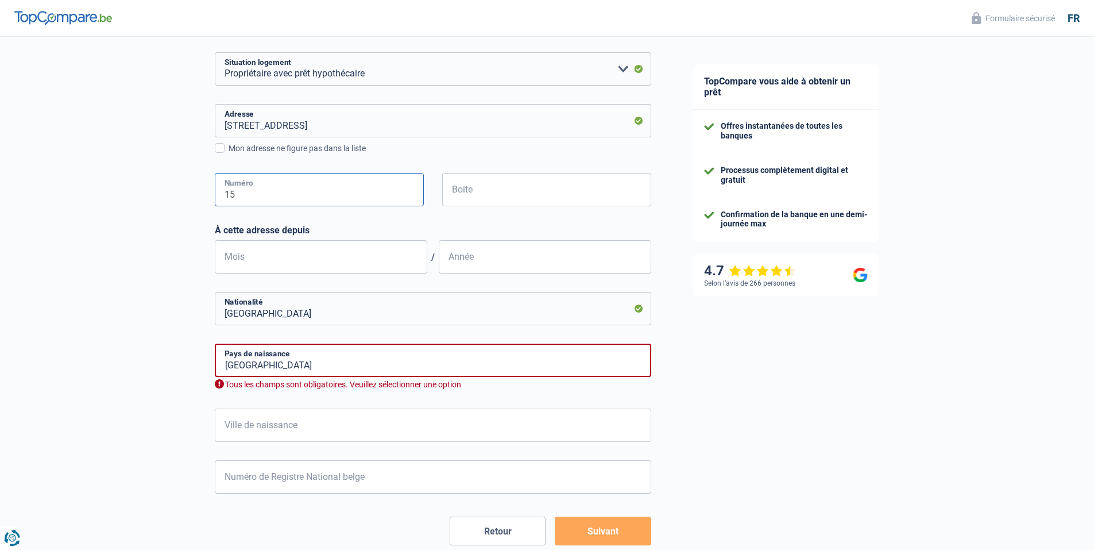
type input "15"
click at [285, 256] on input "Mois" at bounding box center [321, 256] width 212 height 33
type input "5"
click at [497, 264] on input "Année" at bounding box center [545, 256] width 212 height 33
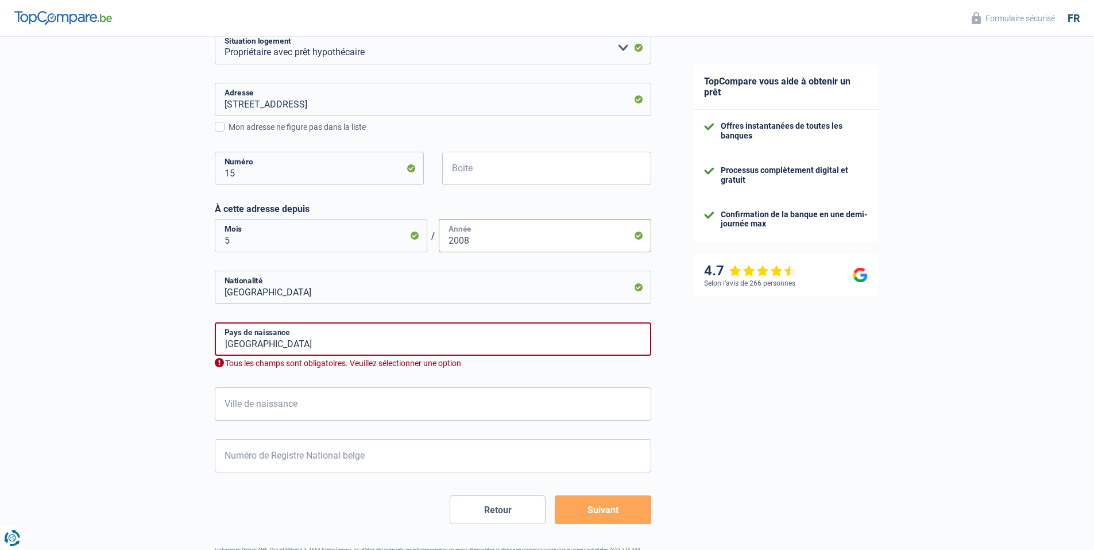
scroll to position [465, 0]
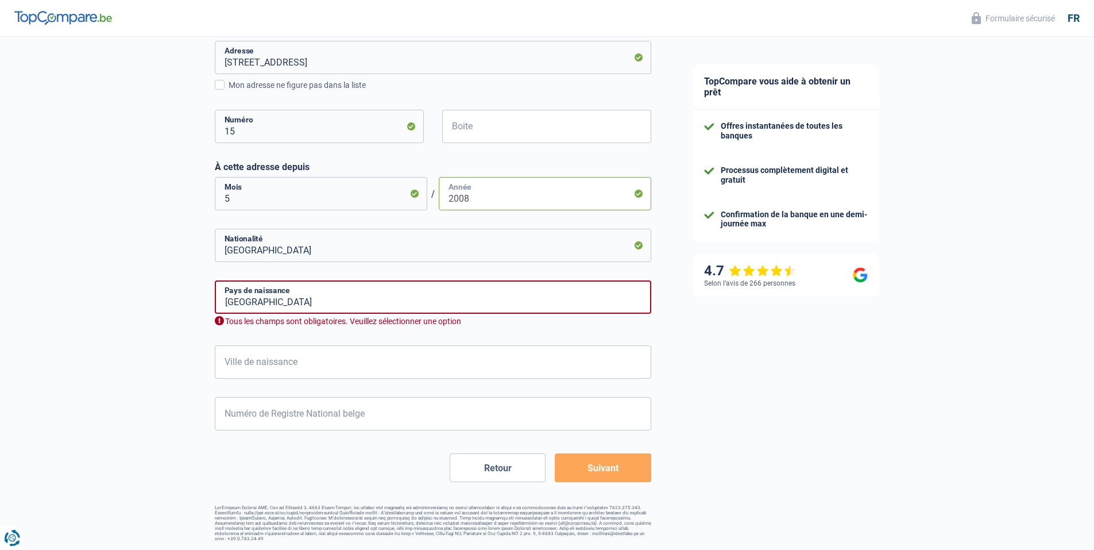
type input "2008"
click at [324, 297] on input "[GEOGRAPHIC_DATA]" at bounding box center [433, 296] width 436 height 33
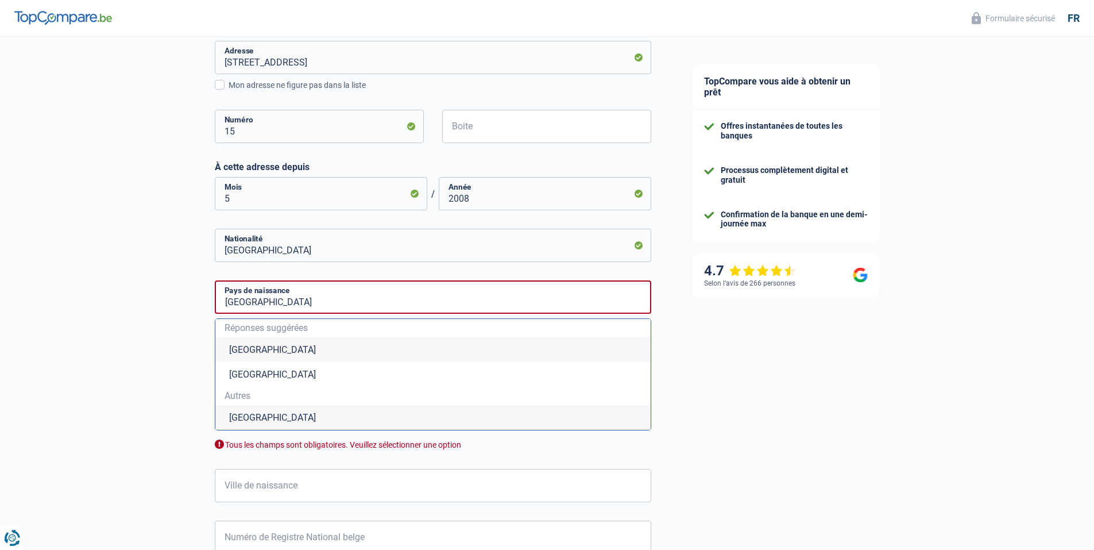
click at [258, 350] on li "[GEOGRAPHIC_DATA]" at bounding box center [432, 349] width 435 height 25
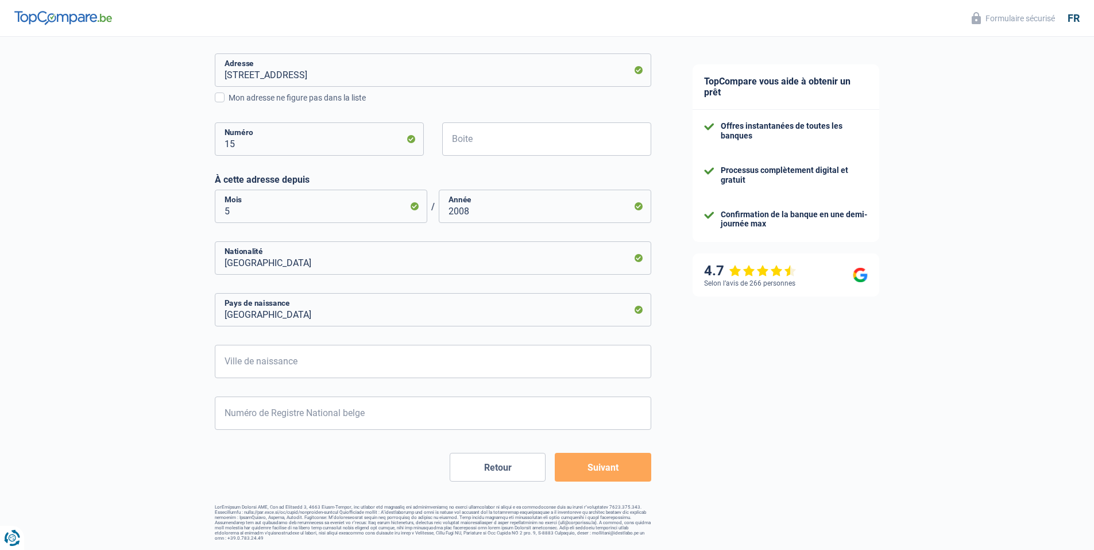
scroll to position [452, 0]
click at [308, 370] on input "Ville de naissance" at bounding box center [433, 361] width 436 height 33
type input "ougrée"
click at [315, 412] on input "Numéro de Registre National belge" at bounding box center [433, 413] width 436 height 33
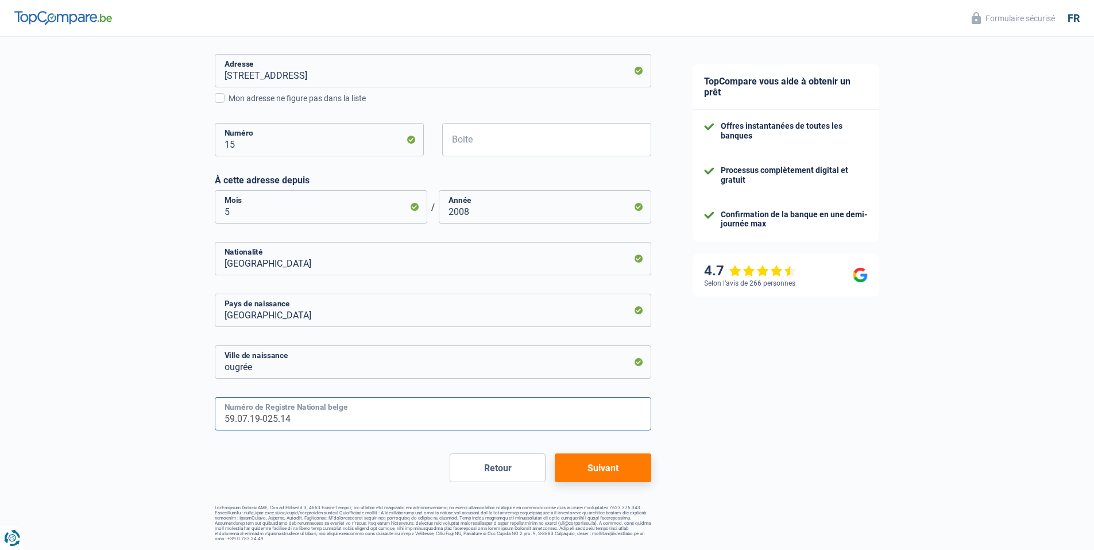
type input "59.07.19-025.14"
click at [602, 474] on button "Suivant" at bounding box center [603, 467] width 96 height 29
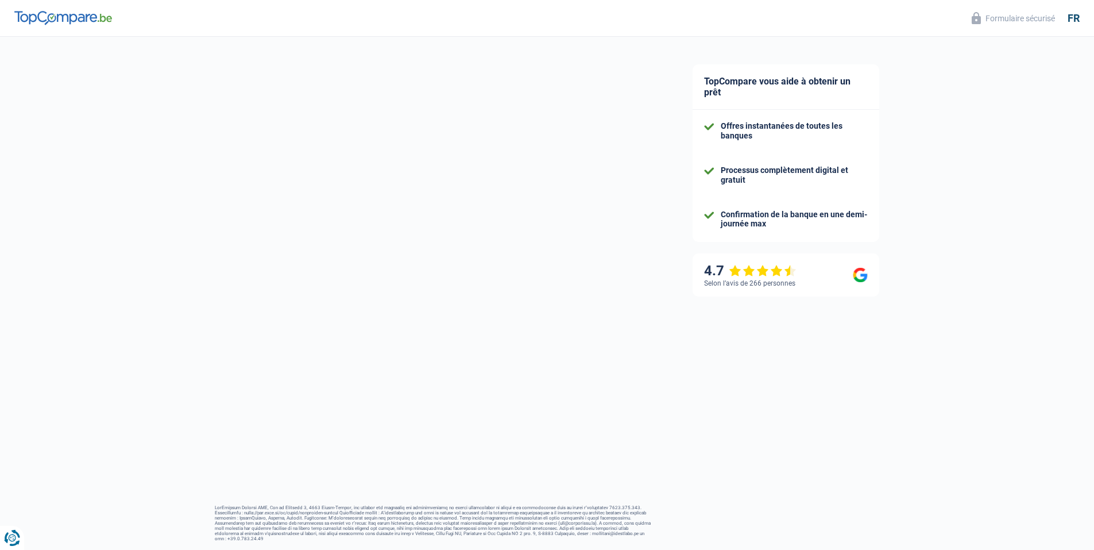
select select "familyAllowances"
select select "pension"
select select "mortgage"
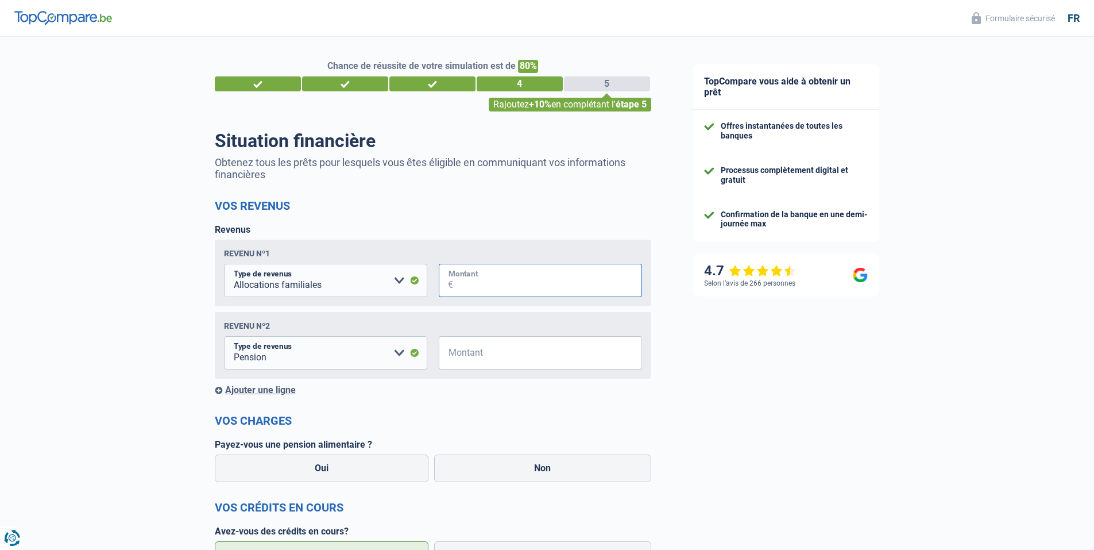
click at [507, 280] on input "Montant" at bounding box center [547, 280] width 189 height 33
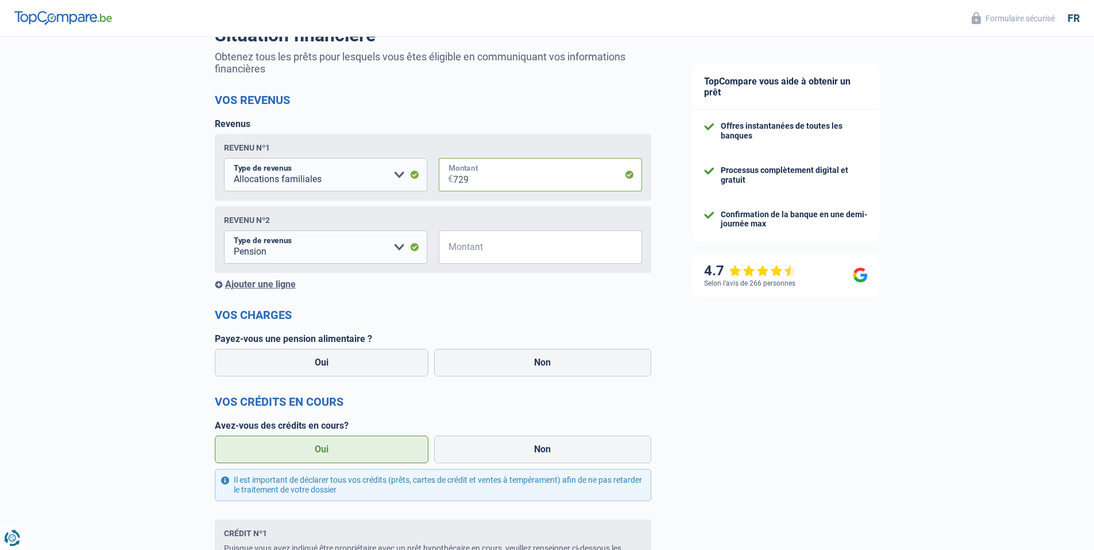
scroll to position [115, 0]
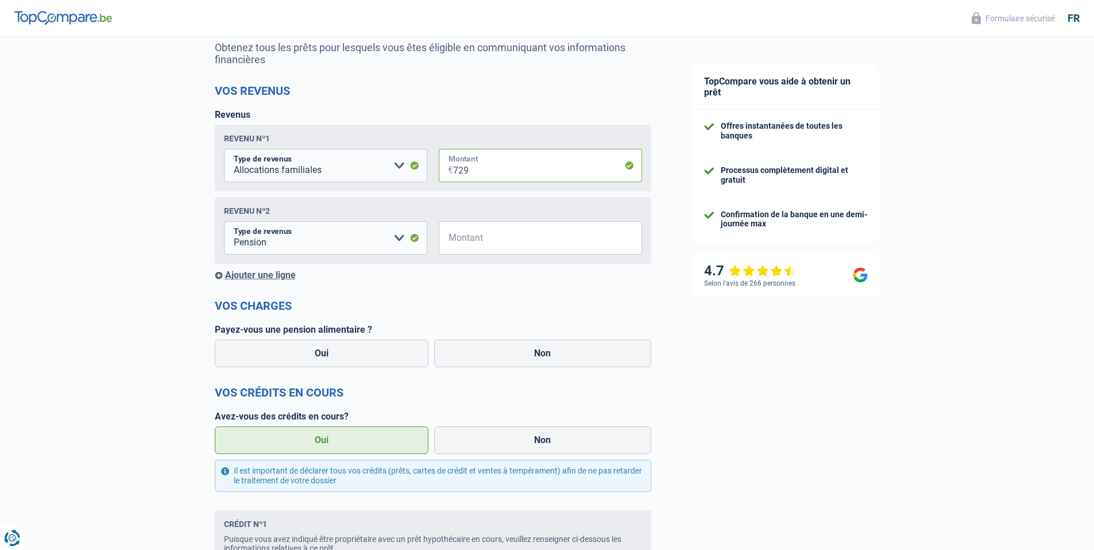
type input "729"
click at [501, 245] on input "Montant" at bounding box center [547, 237] width 189 height 33
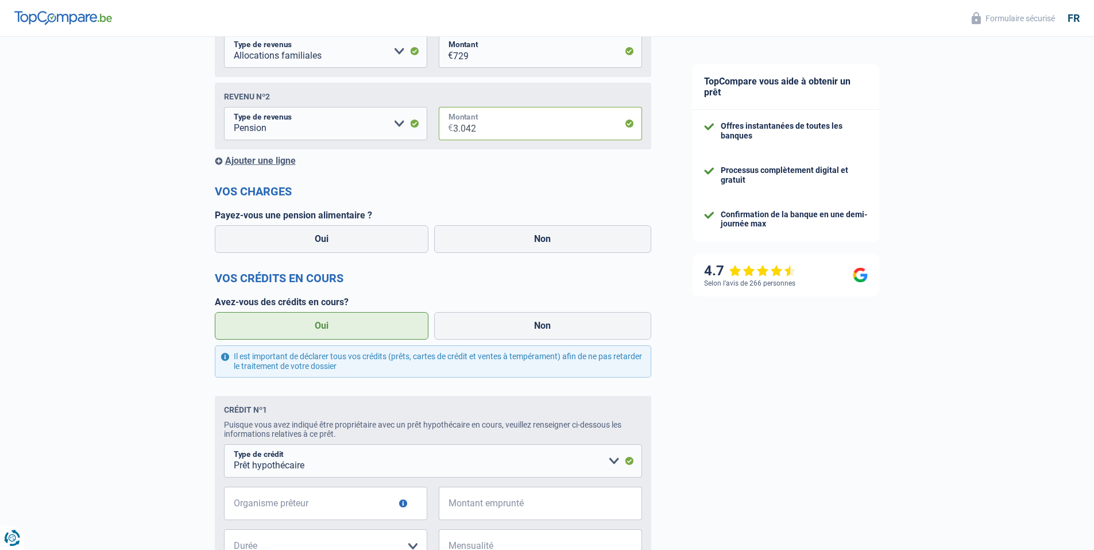
scroll to position [230, 0]
type input "3.042"
click at [544, 243] on label "Non" at bounding box center [542, 239] width 217 height 28
click at [544, 243] on input "Non" at bounding box center [542, 239] width 217 height 28
radio input "true"
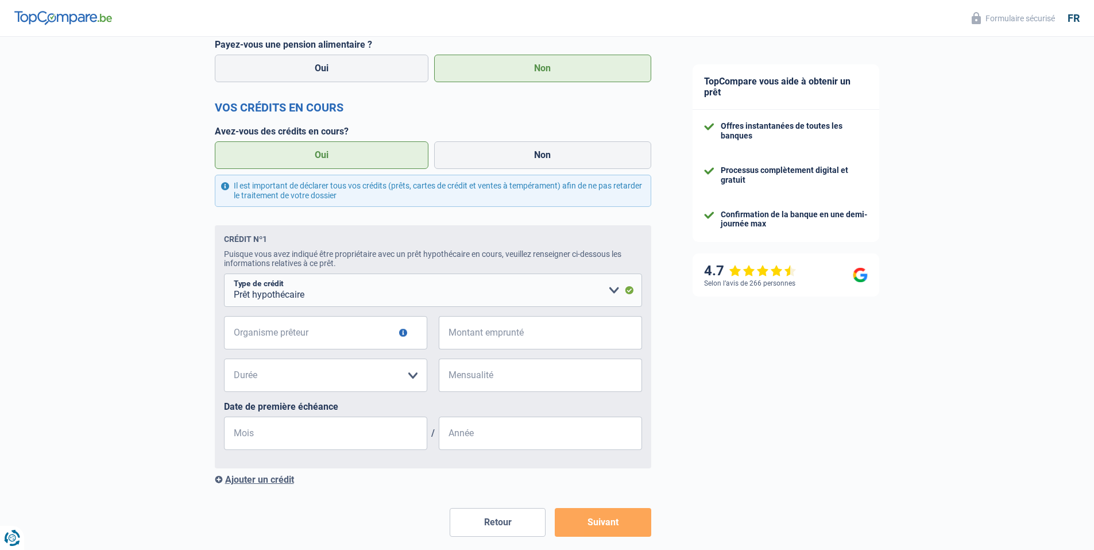
scroll to position [402, 0]
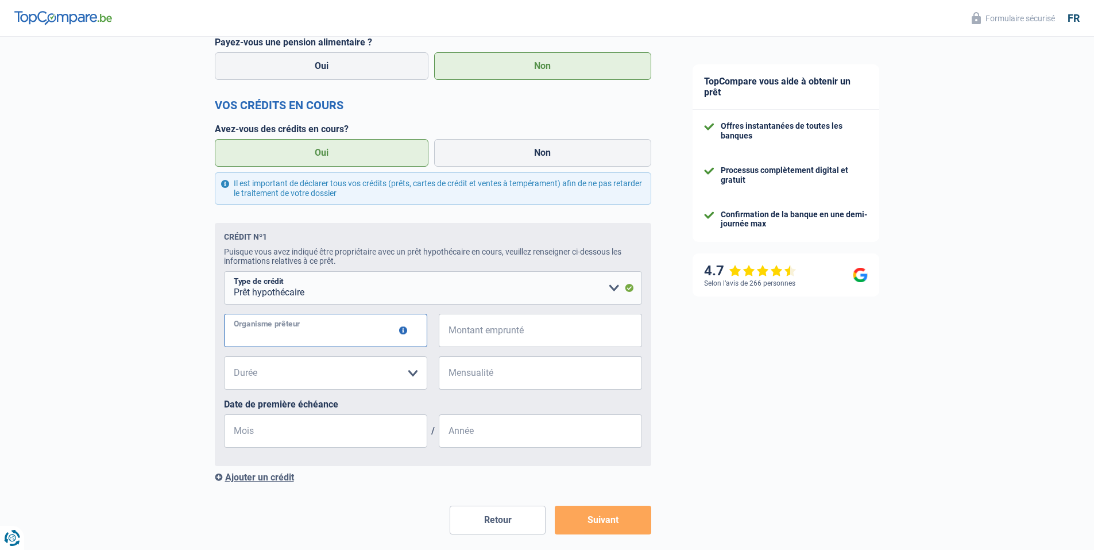
click at [343, 340] on input "Organisme prêteur" at bounding box center [325, 330] width 203 height 33
type input "argenta"
click at [532, 335] on input "Montant emprunté" at bounding box center [547, 330] width 189 height 33
type input "110.000"
click at [368, 377] on select "120 mois 180 mois 240 mois 300 mois 360 mois 420 mois Veuillez sélectionner une…" at bounding box center [325, 372] width 203 height 33
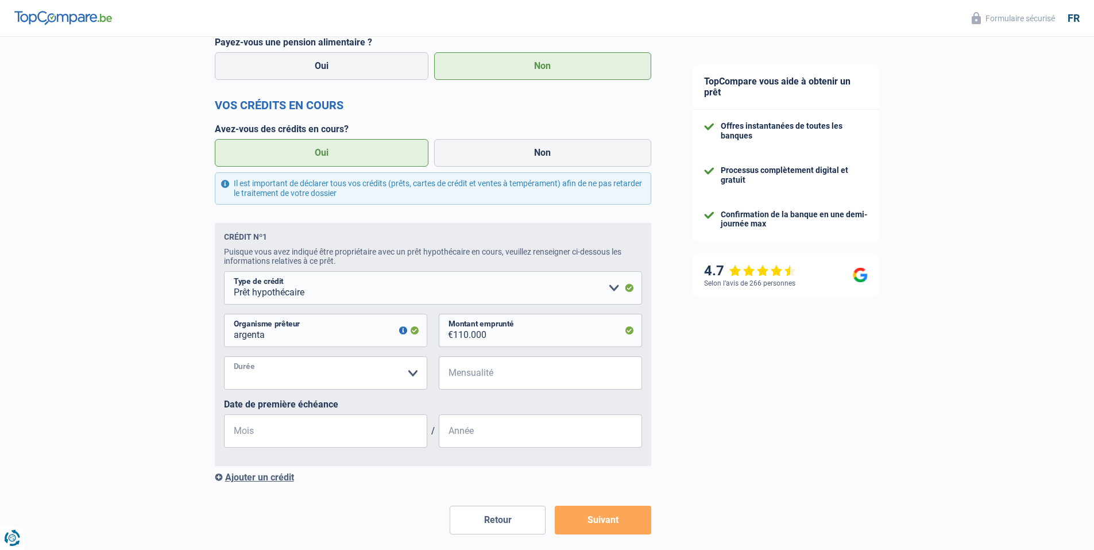
select select "300"
click at [224, 360] on select "120 mois 180 mois 240 mois 300 mois 360 mois 420 mois Veuillez sélectionner une…" at bounding box center [325, 372] width 203 height 33
click at [552, 381] on input "Mensualité" at bounding box center [547, 372] width 189 height 33
type input "772"
click at [312, 439] on input "Mois" at bounding box center [325, 430] width 203 height 33
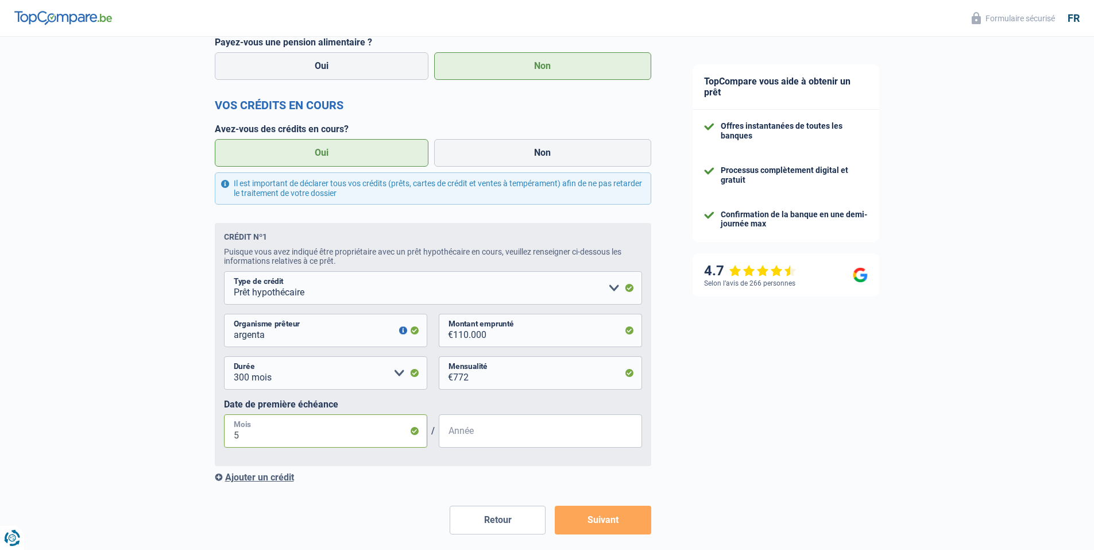
type input "5"
click at [503, 432] on input "Année" at bounding box center [540, 430] width 203 height 33
type input "2008"
click at [612, 520] on button "Suivant" at bounding box center [603, 519] width 96 height 29
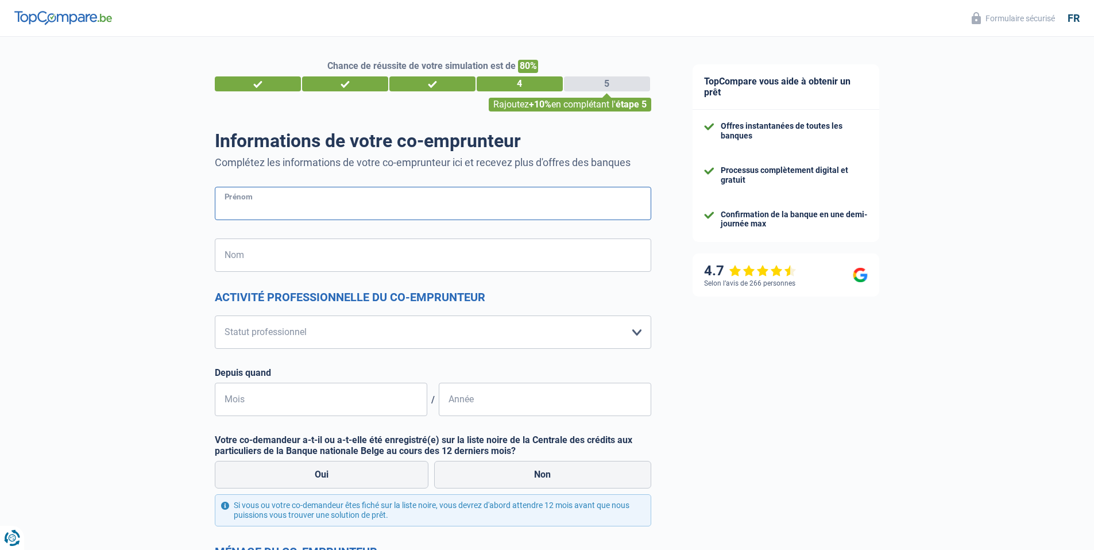
click at [362, 202] on input "Prénom" at bounding box center [433, 203] width 436 height 33
type input "[PERSON_NAME]"
click at [311, 254] on input "Nom" at bounding box center [433, 254] width 436 height 33
type input "Flohimont"
click at [302, 328] on select "Ouvrier Employé privé Employé public Invalide Indépendant Pensionné Chômeur Mut…" at bounding box center [433, 331] width 436 height 33
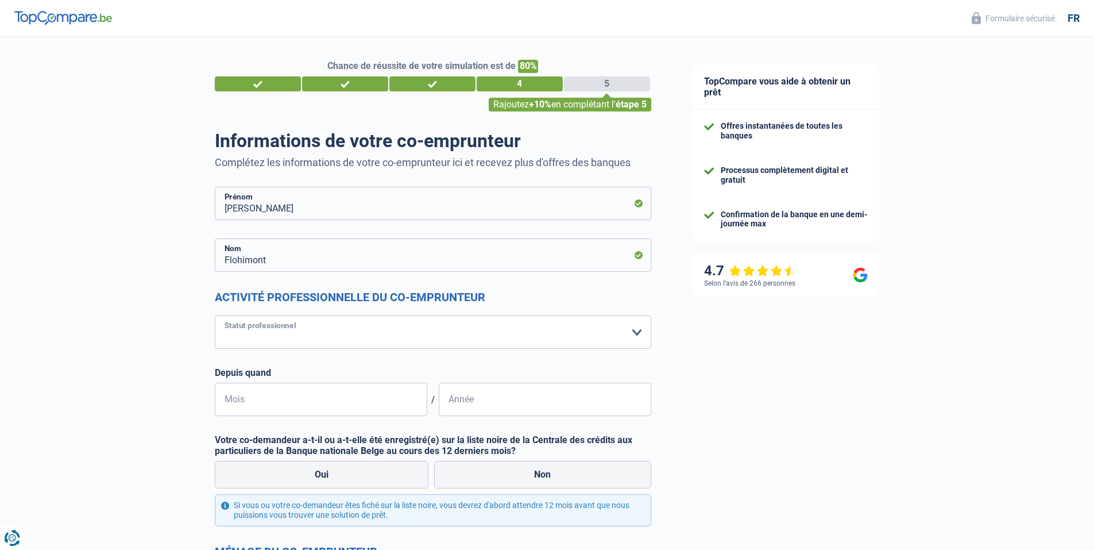
select select "housewife"
click at [215, 316] on select "Ouvrier Employé privé Employé public Invalide Indépendant Pensionné Chômeur Mut…" at bounding box center [433, 331] width 436 height 33
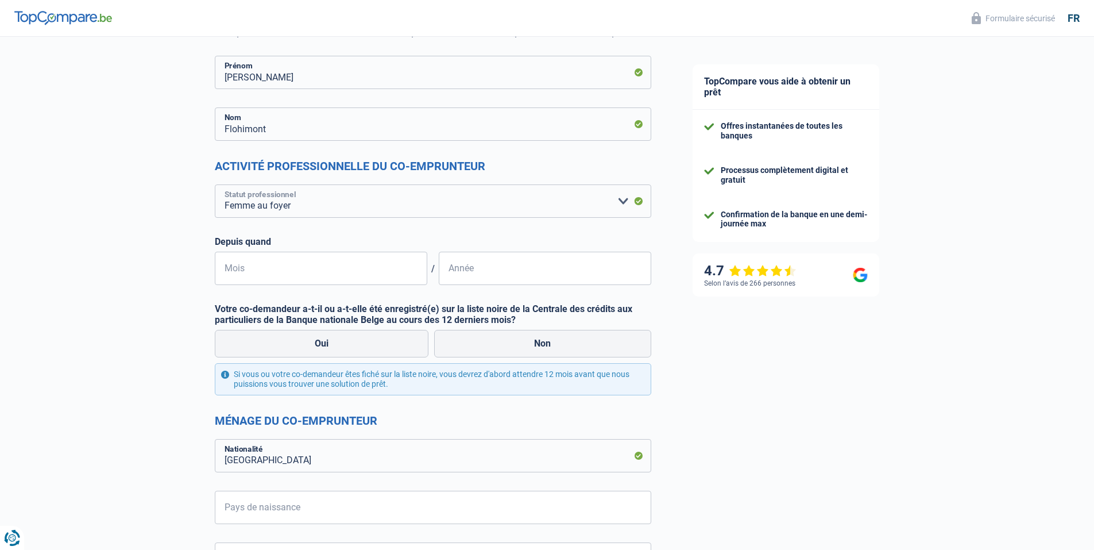
scroll to position [172, 0]
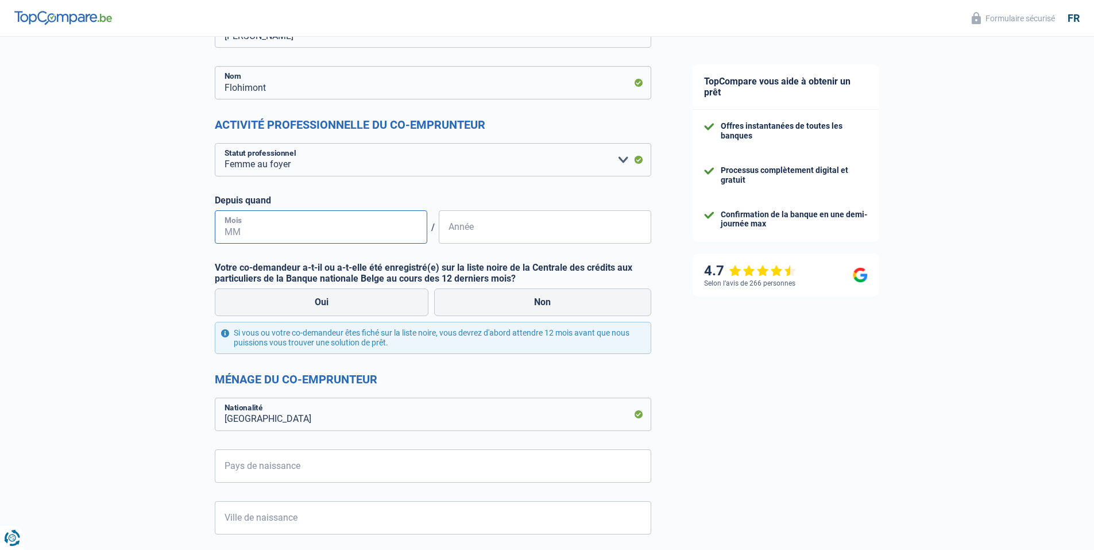
click at [296, 231] on input "Mois" at bounding box center [321, 226] width 212 height 33
type input "10"
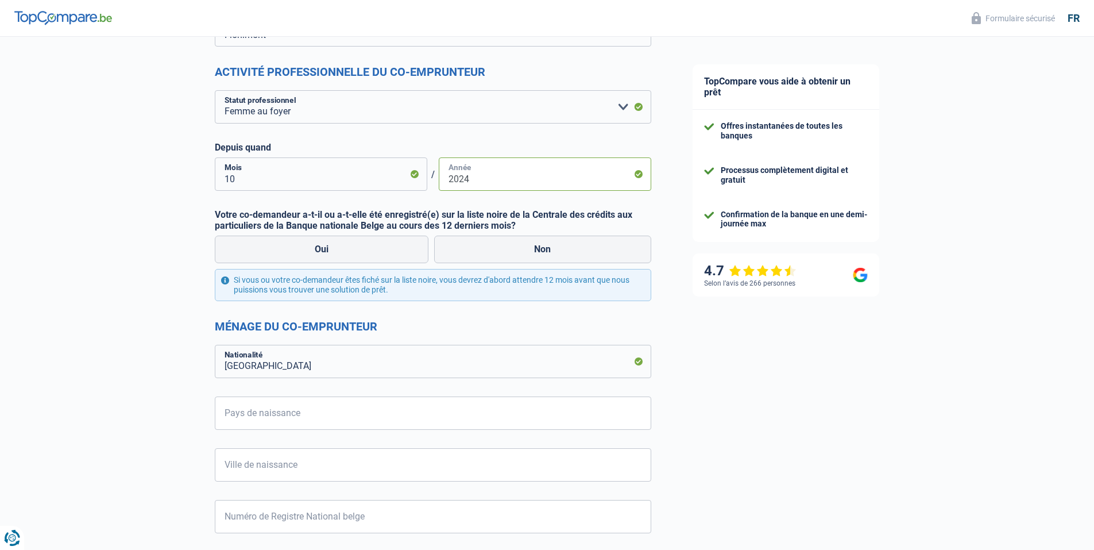
scroll to position [230, 0]
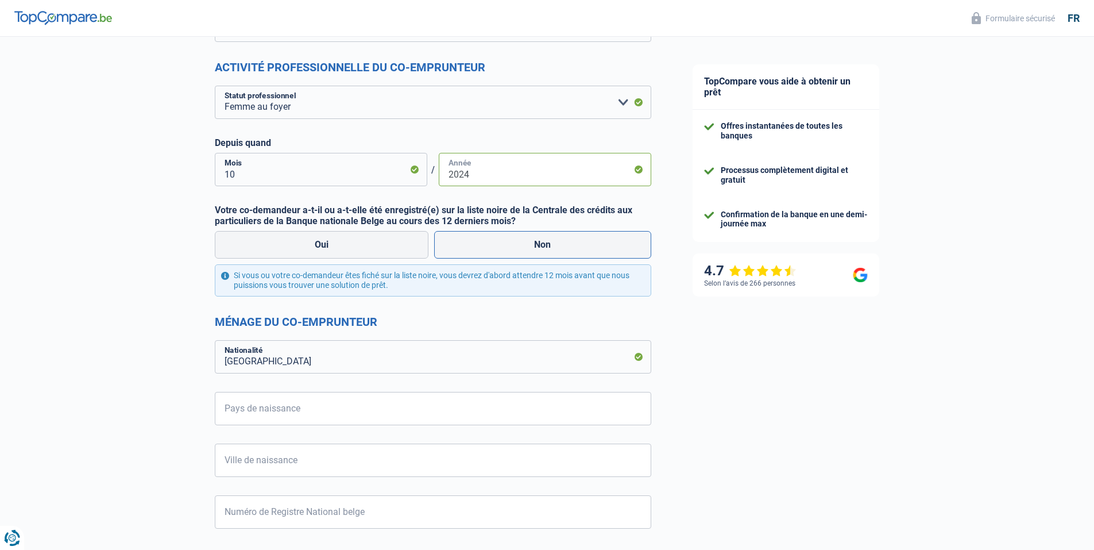
type input "2024"
click at [532, 250] on label "Non" at bounding box center [542, 245] width 217 height 28
click at [532, 250] on input "Non" at bounding box center [542, 245] width 217 height 28
radio input "true"
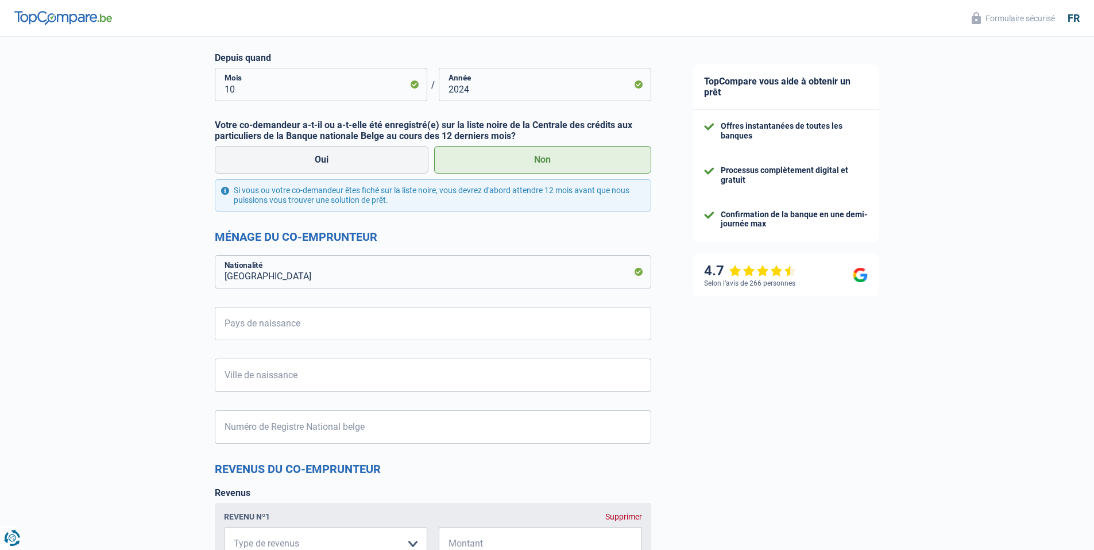
scroll to position [345, 0]
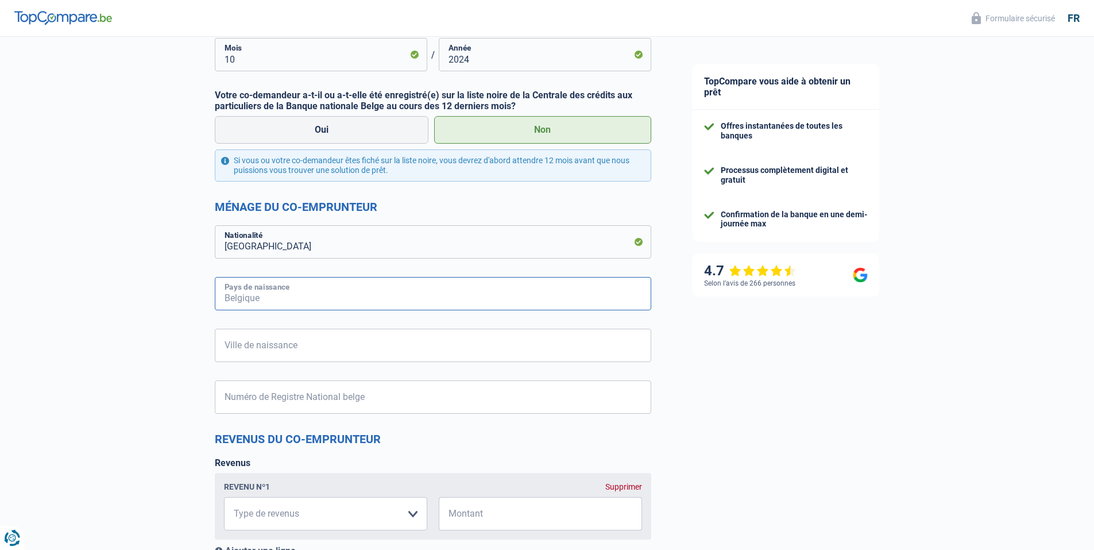
click at [320, 289] on input "Pays de naissance" at bounding box center [433, 293] width 436 height 33
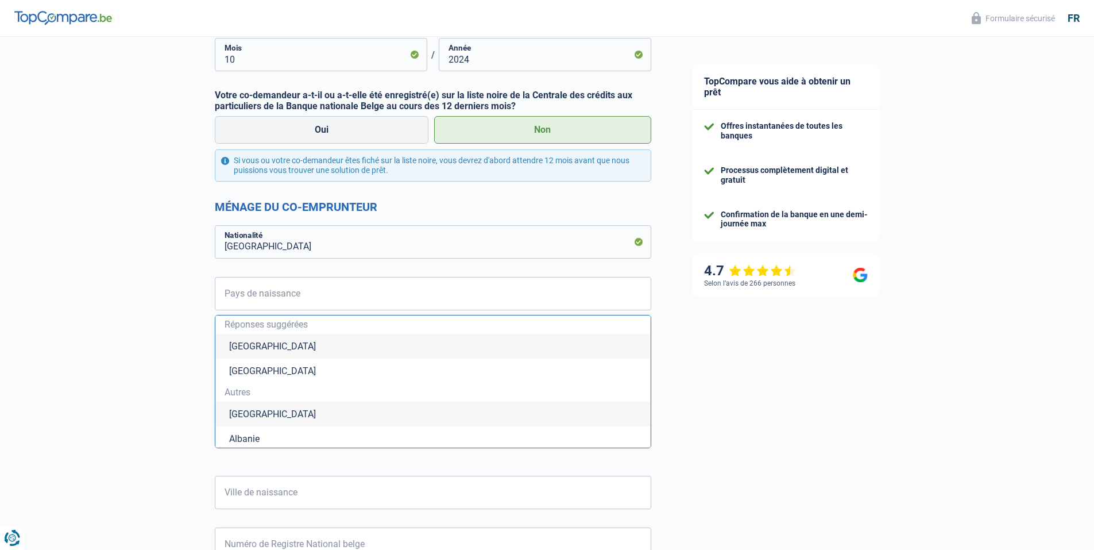
click at [245, 345] on li "[GEOGRAPHIC_DATA]" at bounding box center [432, 346] width 435 height 25
type input "[GEOGRAPHIC_DATA]"
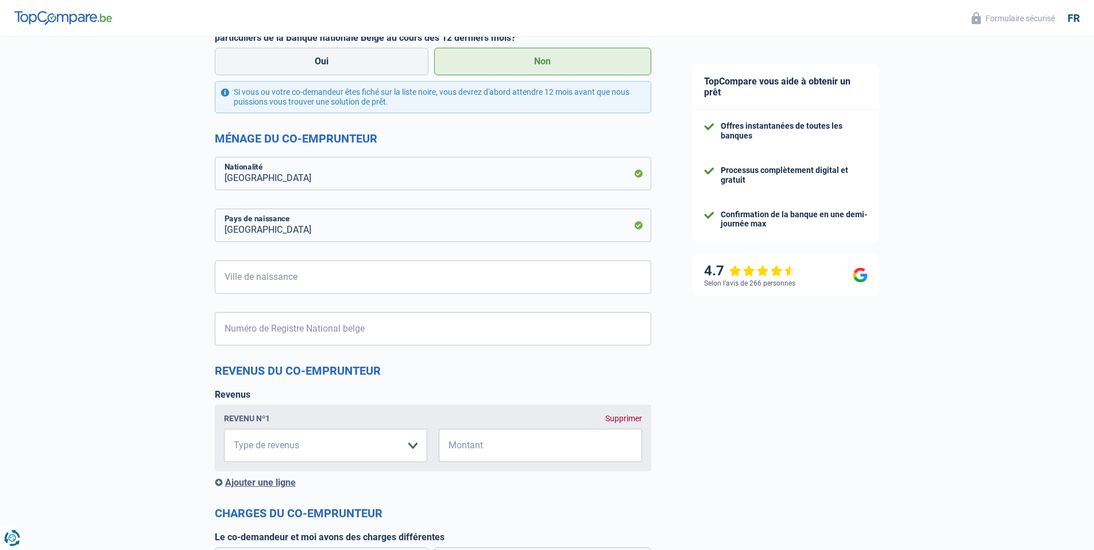
scroll to position [459, 0]
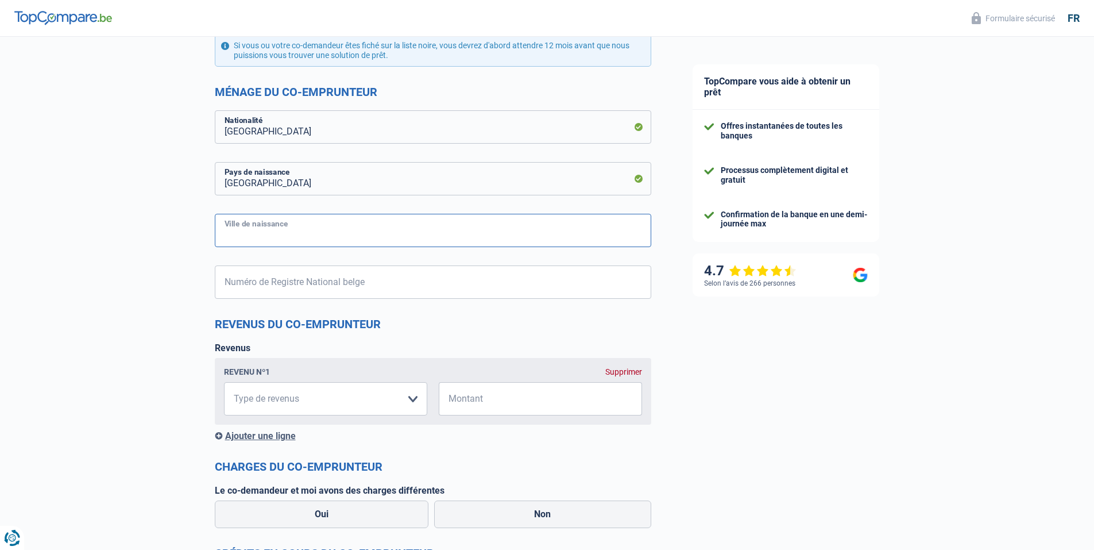
click at [259, 234] on input "Ville de naissance" at bounding box center [433, 230] width 436 height 33
type input "Seraing"
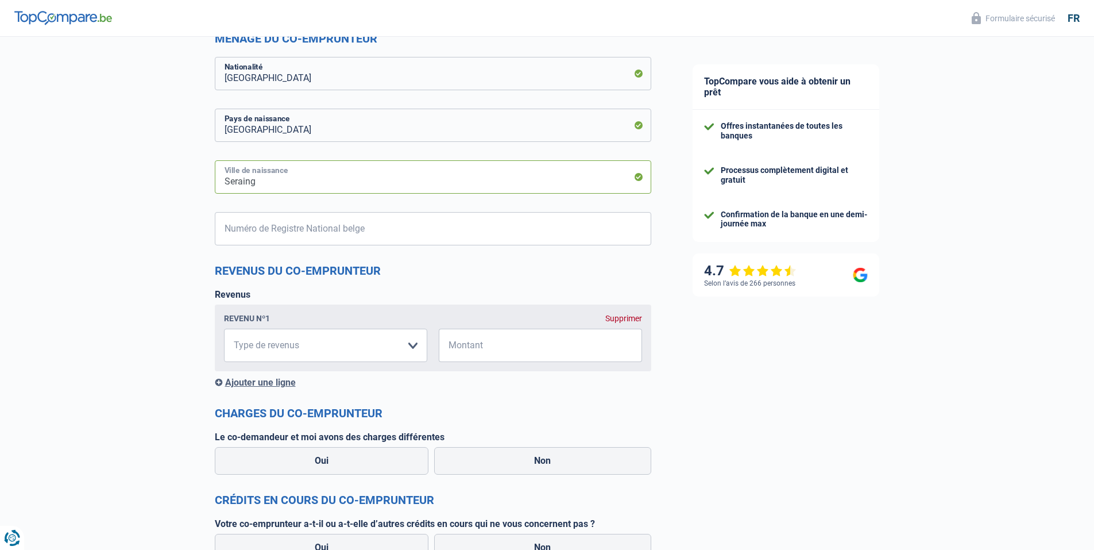
scroll to position [517, 0]
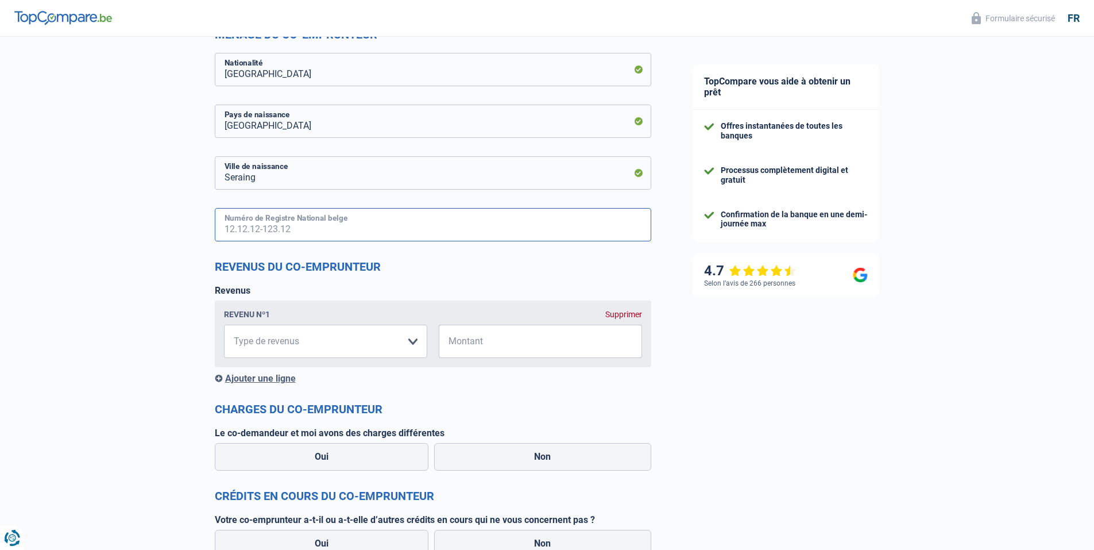
click at [299, 229] on input "Numéro de Registre National belge" at bounding box center [433, 224] width 436 height 33
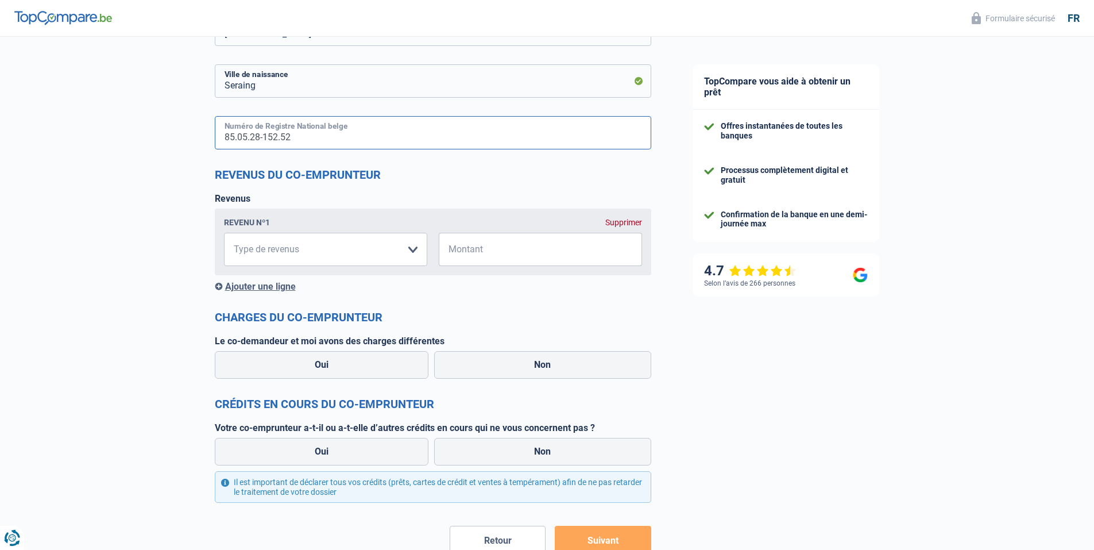
scroll to position [632, 0]
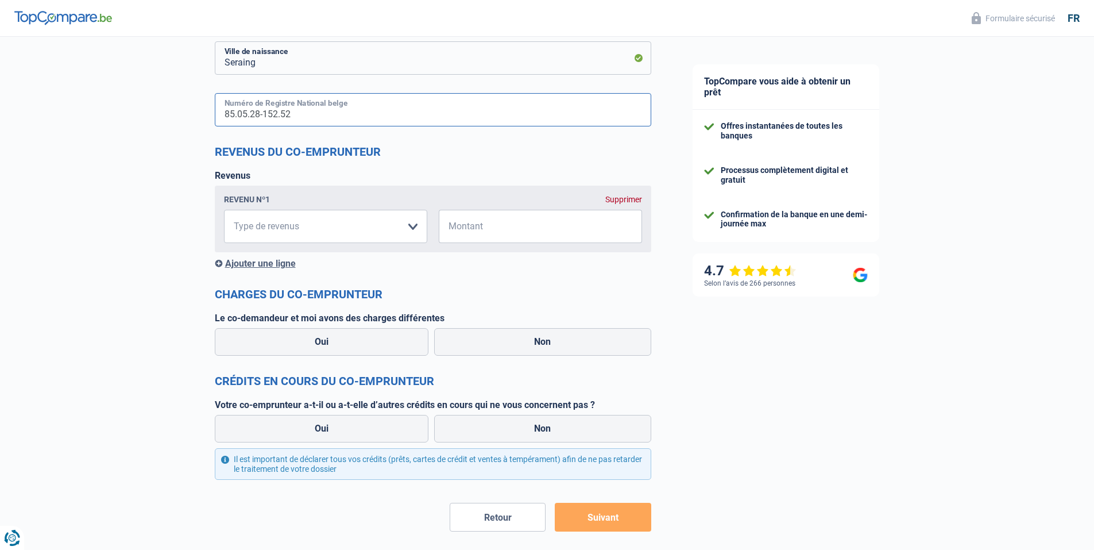
type input "85.05.28-152.52"
click at [335, 229] on select "Allocation d'handicap Allocations chômage Allocations familiales Chèques repas …" at bounding box center [325, 226] width 203 height 33
click at [621, 195] on div "Supprimer" at bounding box center [623, 199] width 37 height 9
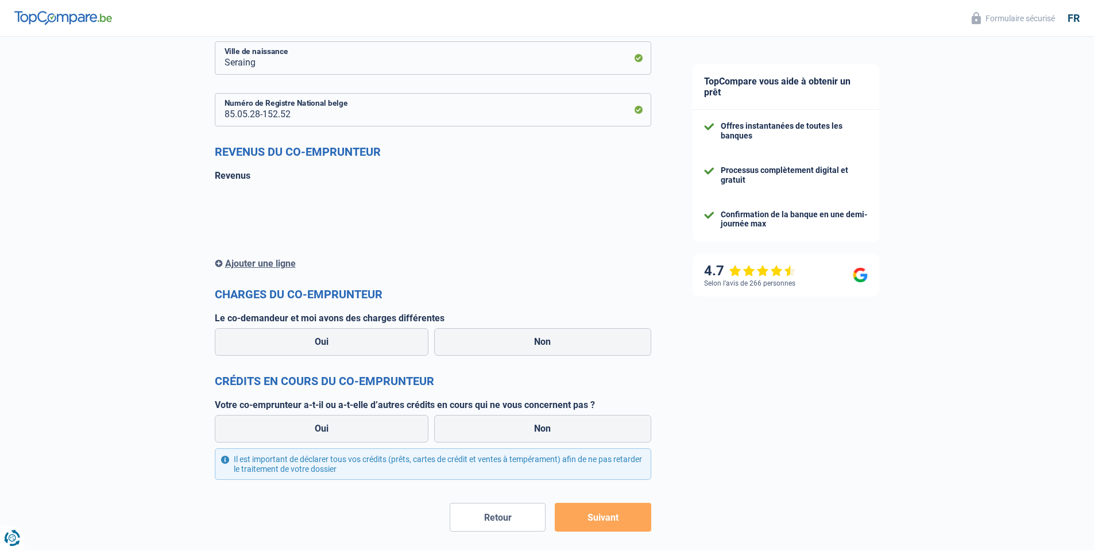
scroll to position [608, 0]
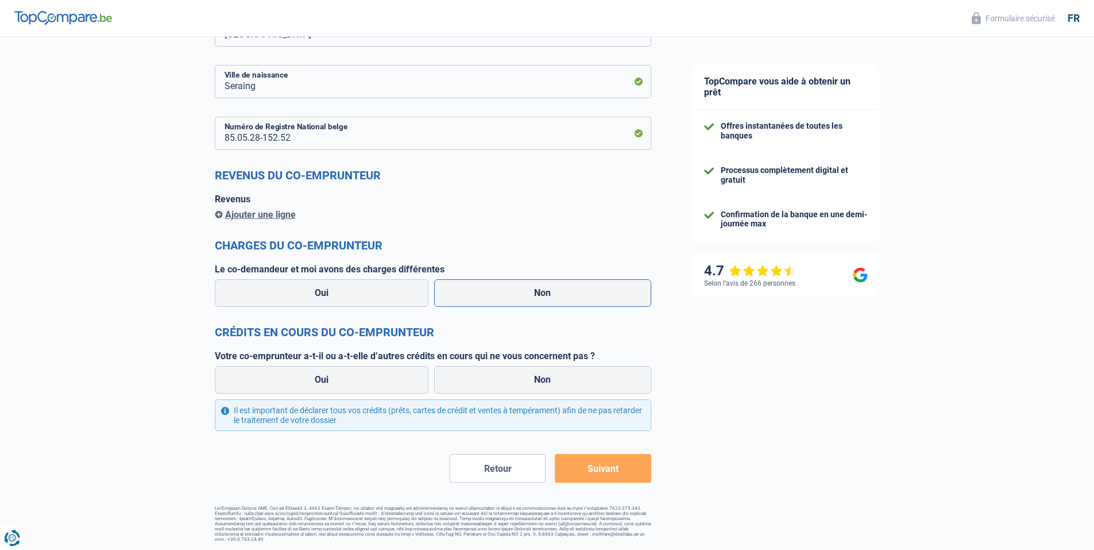
click at [481, 289] on label "Non" at bounding box center [542, 293] width 217 height 28
click at [481, 289] on input "Non" at bounding box center [542, 293] width 217 height 28
radio input "true"
click at [524, 376] on label "Non" at bounding box center [542, 380] width 217 height 28
click at [524, 376] on input "Non" at bounding box center [542, 380] width 217 height 28
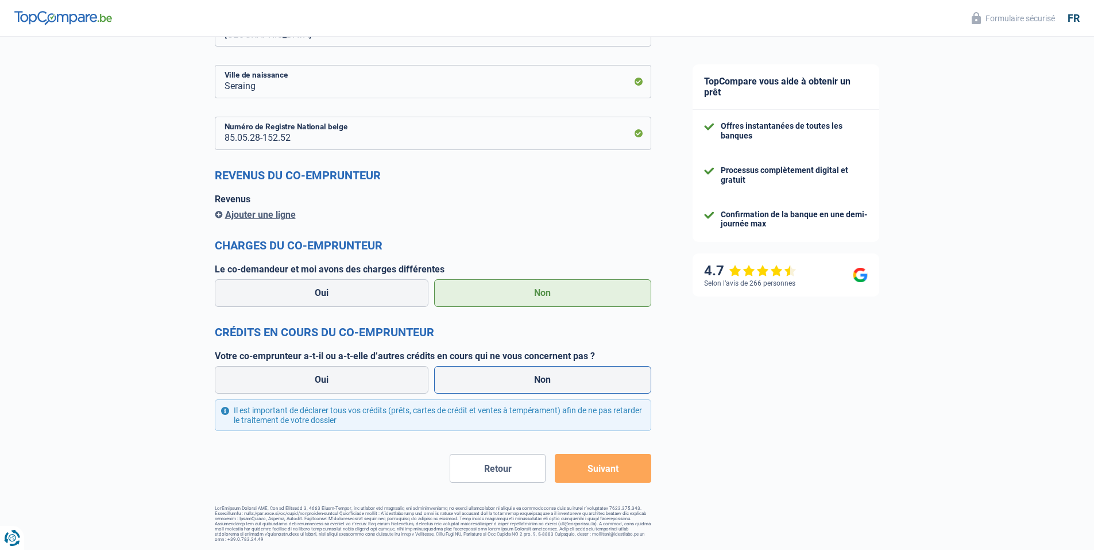
radio input "true"
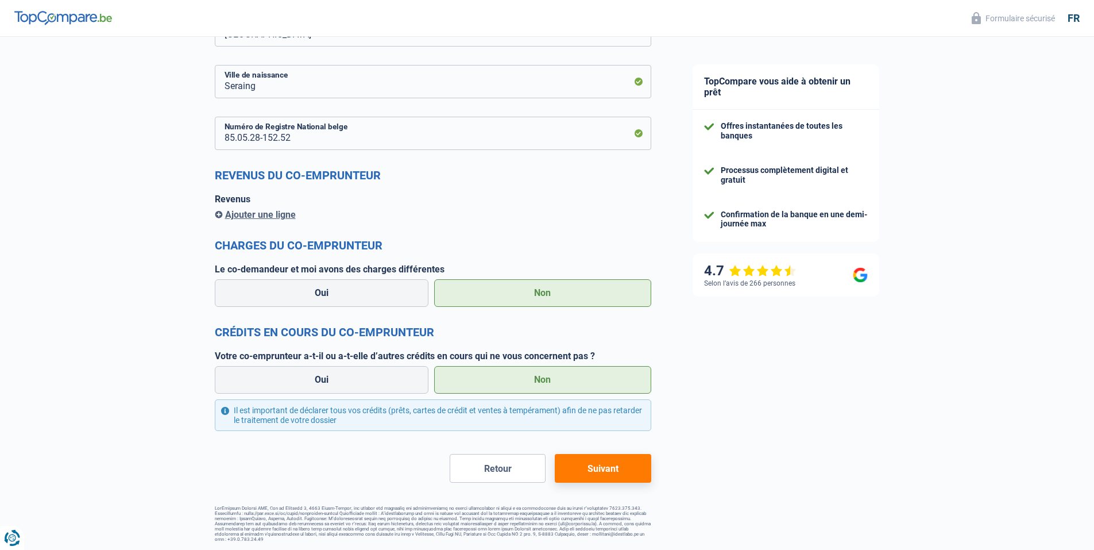
click at [601, 466] on button "Suivant" at bounding box center [603, 468] width 96 height 29
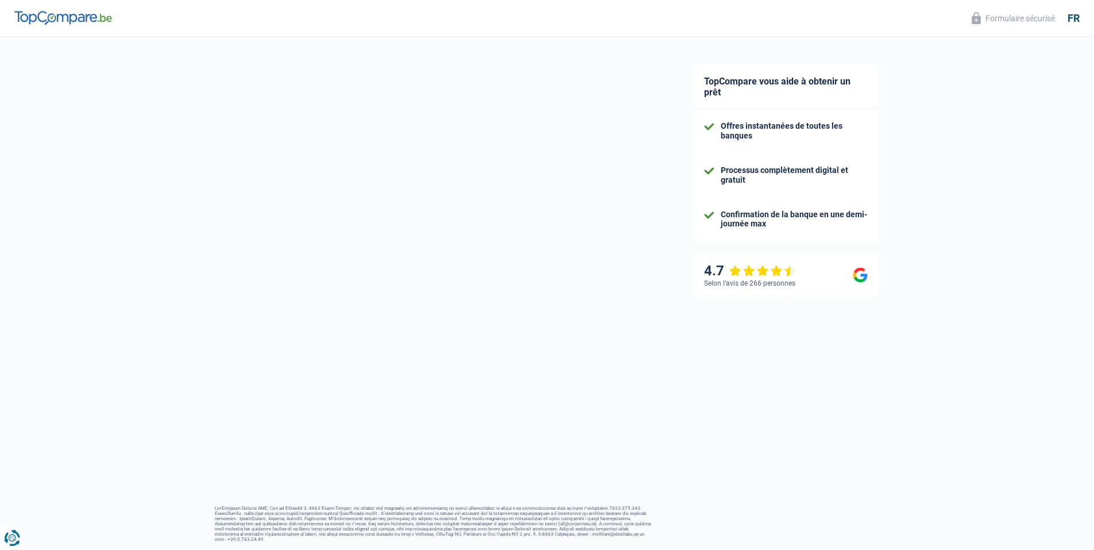
scroll to position [4, 0]
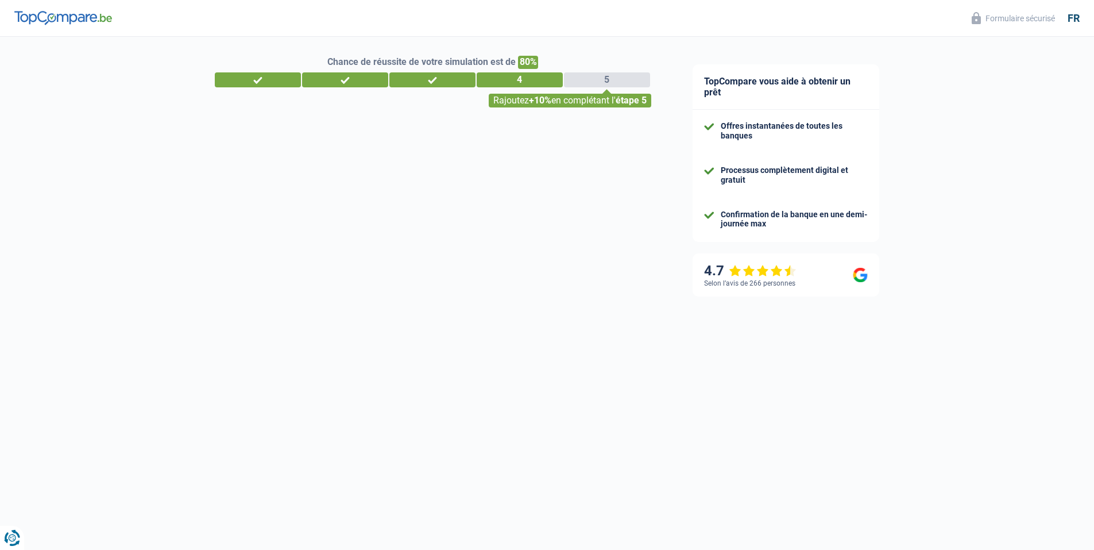
select select "60"
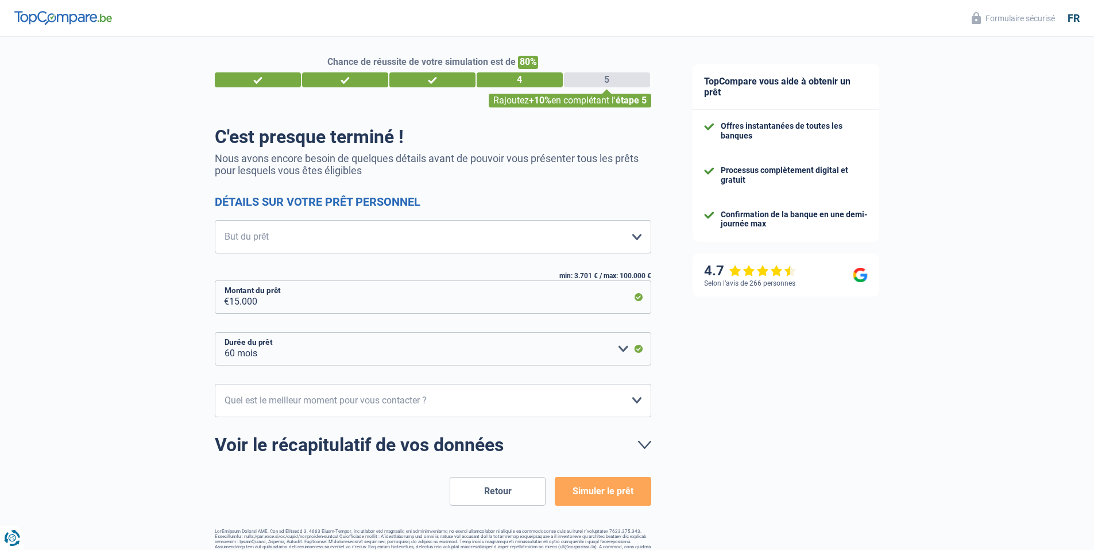
scroll to position [0, 0]
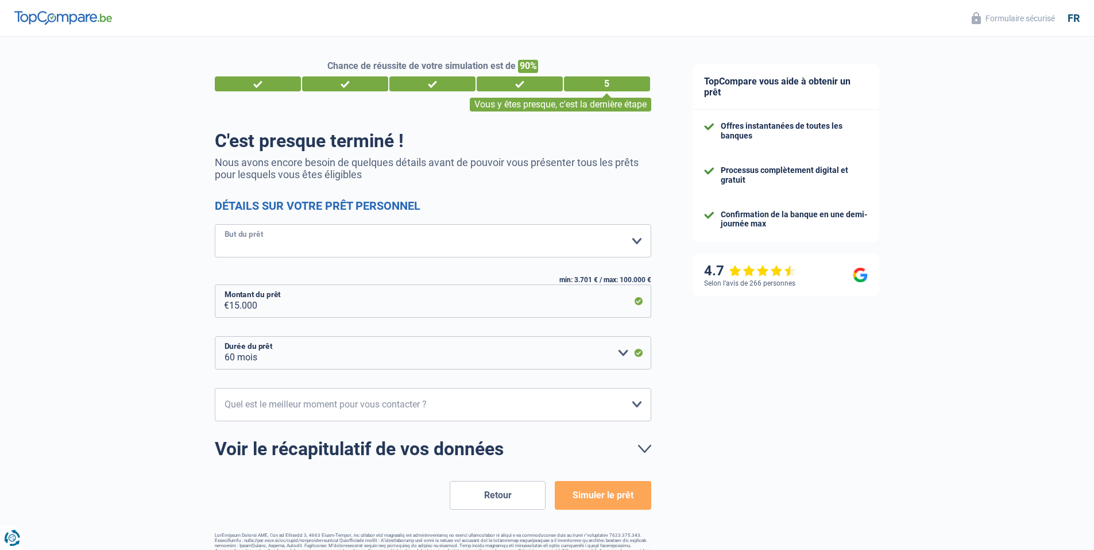
click at [632, 238] on select "Confort maison: meubles, textile, peinture, électroménager, outillage non-profe…" at bounding box center [433, 240] width 436 height 33
select select "houseOrGarden"
click at [215, 225] on select "Confort maison: meubles, textile, peinture, électroménager, outillage non-profe…" at bounding box center [433, 240] width 436 height 33
click at [637, 407] on select "10h-12h 12h-14h 14h-16h 16h-18h Veuillez sélectionner une option" at bounding box center [433, 404] width 436 height 33
select select "10-12"
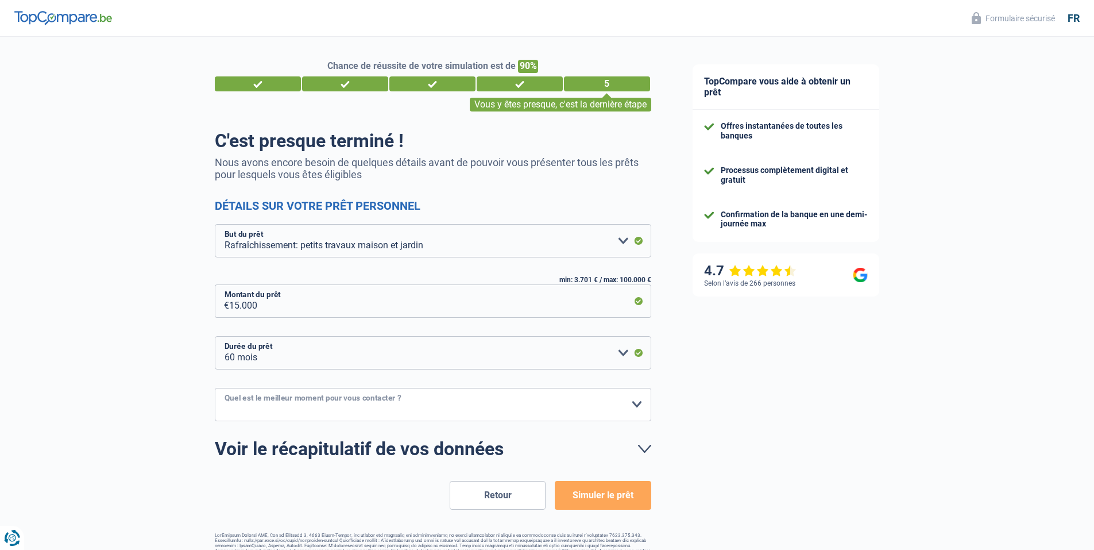
click at [215, 388] on select "10h-12h 12h-14h 14h-16h 16h-18h Veuillez sélectionner une option" at bounding box center [433, 404] width 436 height 33
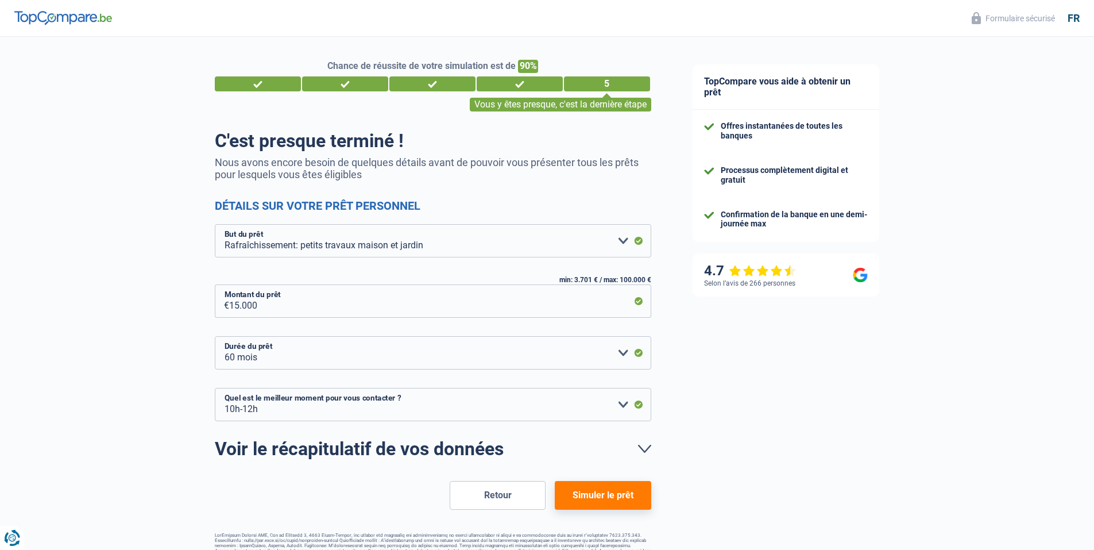
click at [626, 496] on button "Simuler le prêt" at bounding box center [603, 495] width 96 height 29
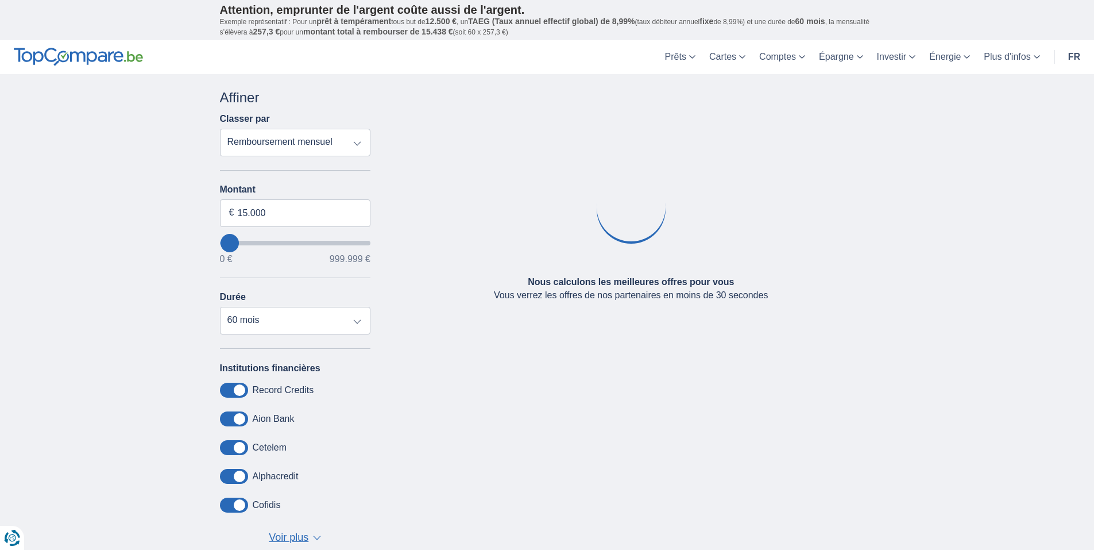
type input "15.001"
select select "84"
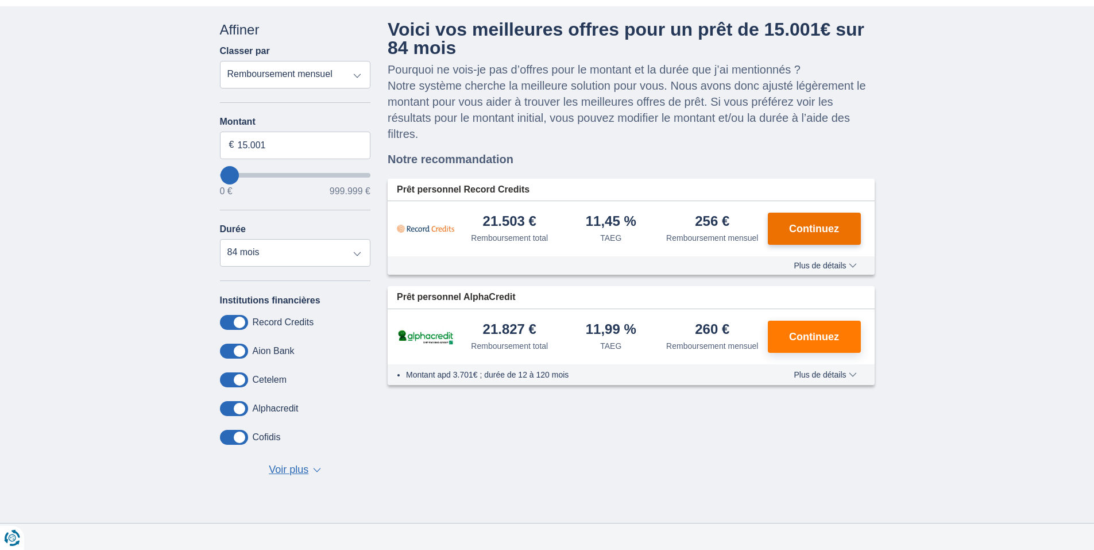
scroll to position [115, 0]
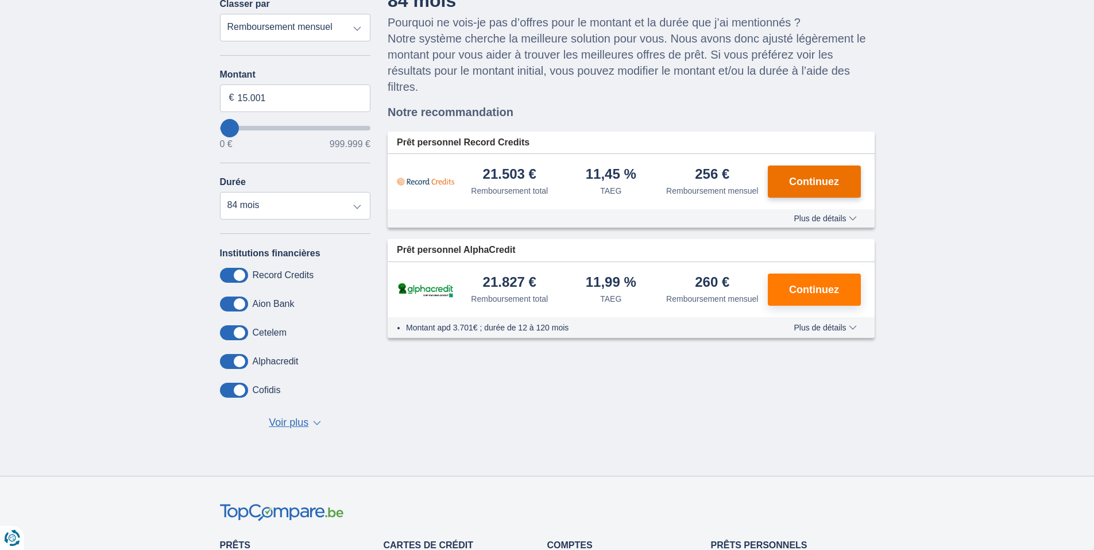
click at [812, 176] on span "Continuez" at bounding box center [814, 181] width 50 height 10
